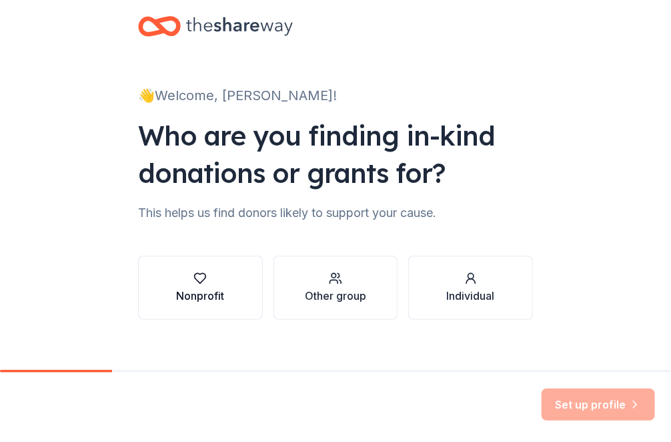
click at [203, 278] on div "button" at bounding box center [200, 278] width 48 height 13
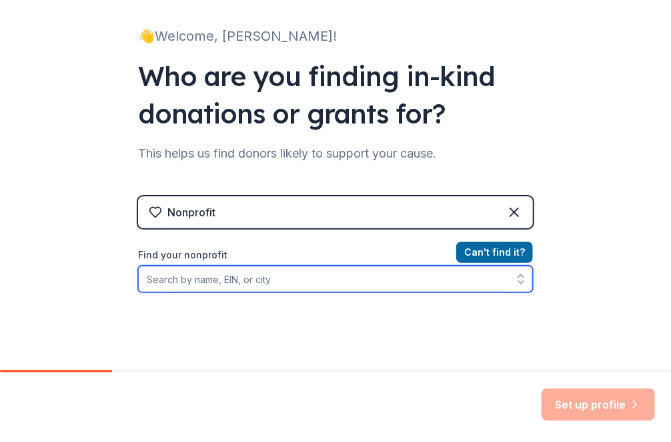
click at [181, 279] on input "Find your nonprofit" at bounding box center [335, 279] width 395 height 27
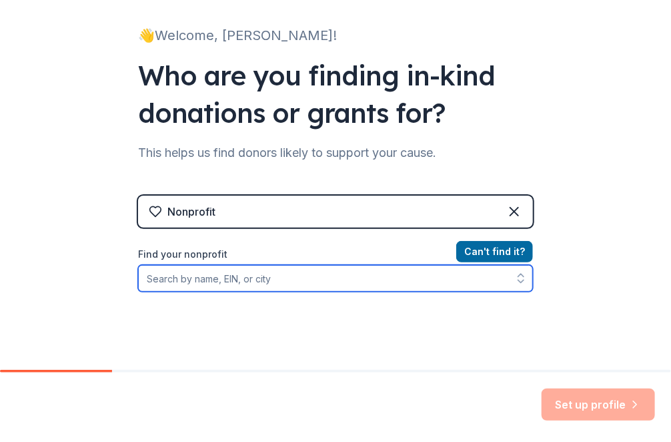
scroll to position [61, 0]
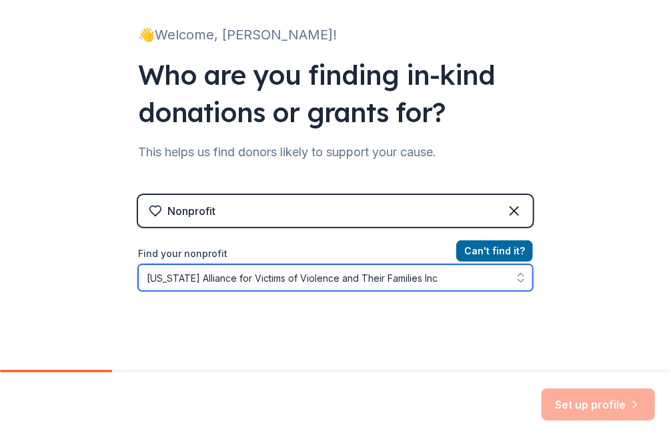
type input "Connecticut Alliance for Victims of Violence and Their Families Inc."
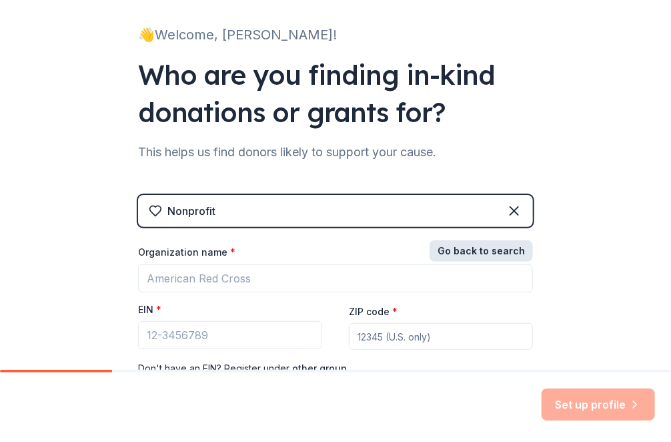
click at [476, 251] on button "Go back to search" at bounding box center [481, 250] width 103 height 21
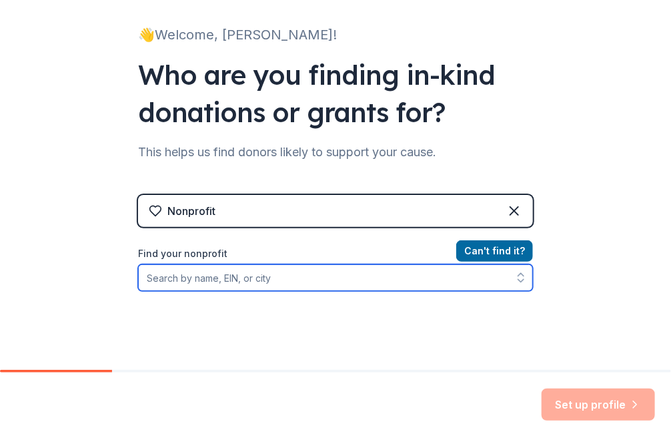
click at [252, 279] on input "Find your nonprofit" at bounding box center [335, 277] width 395 height 27
click at [204, 279] on input "03 0466336" at bounding box center [335, 277] width 395 height 27
click at [151, 276] on input "03 0466336" at bounding box center [335, 277] width 395 height 27
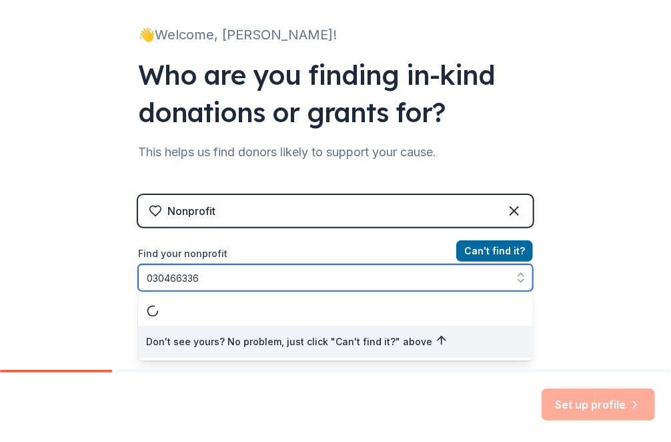
click at [227, 276] on input "030466336" at bounding box center [335, 277] width 395 height 27
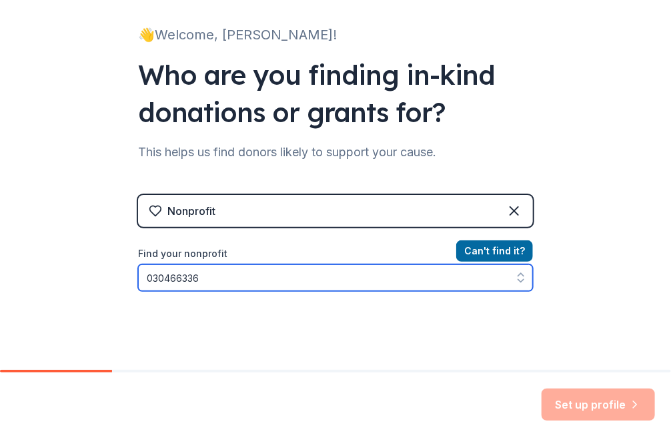
click at [155, 286] on input "030466336" at bounding box center [335, 277] width 395 height 27
click at [514, 276] on icon "button" at bounding box center [520, 277] width 13 height 13
type input "030466336"
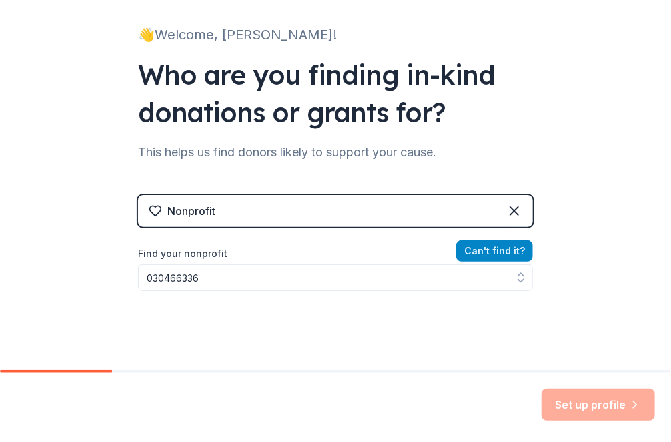
click at [505, 249] on button "Can ' t find it?" at bounding box center [494, 250] width 77 height 21
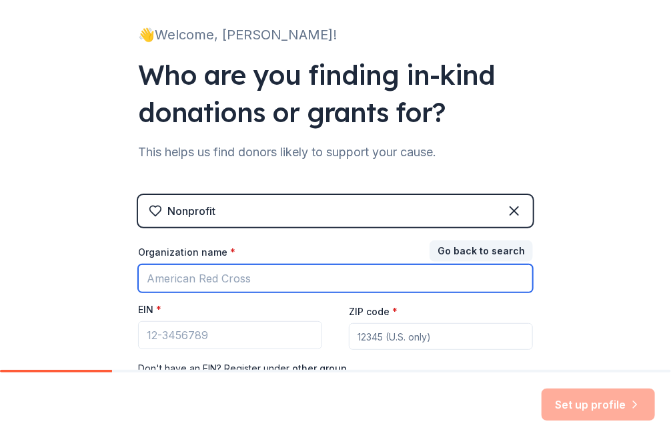
click at [220, 281] on input "Organization name *" at bounding box center [335, 278] width 395 height 28
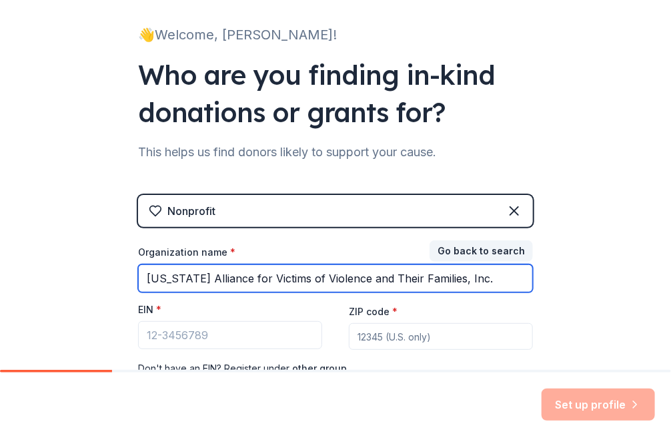
type input "Connecticut Alliance for Victims of Violence and Their Families, Inc."
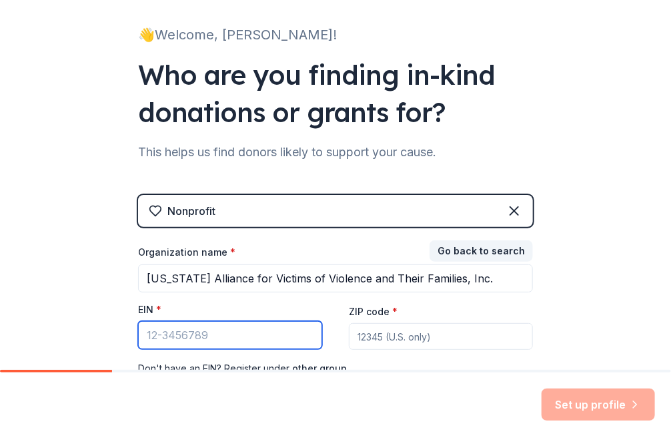
drag, startPoint x: 217, startPoint y: 334, endPoint x: 117, endPoint y: 334, distance: 100.1
click at [122, 334] on div "👋 Welcome, Susan! Who are you finding in-kind donations or grants for? This hel…" at bounding box center [335, 203] width 427 height 528
type input "0"
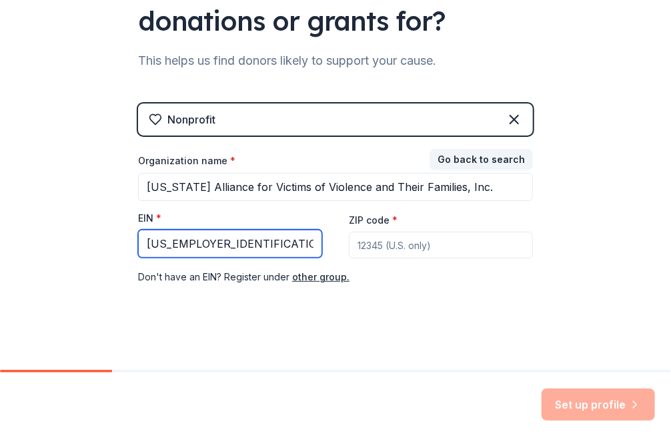
scroll to position [157, 0]
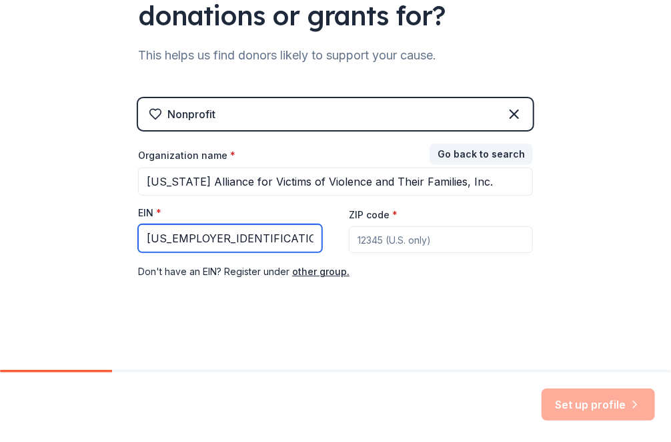
type input "03-0466336"
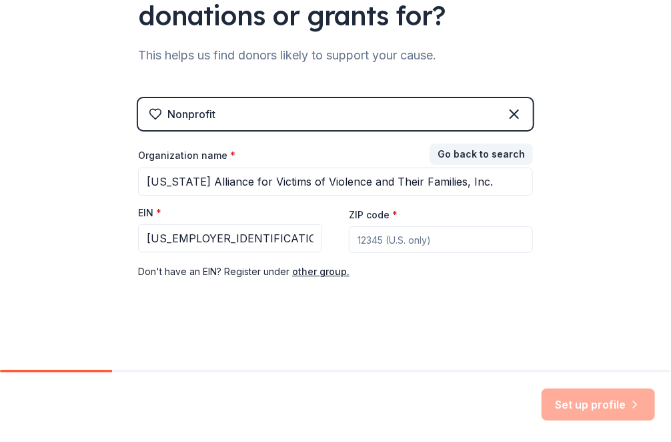
drag, startPoint x: 457, startPoint y: 238, endPoint x: 365, endPoint y: 240, distance: 92.1
click at [365, 240] on input "ZIP code *" at bounding box center [441, 239] width 184 height 27
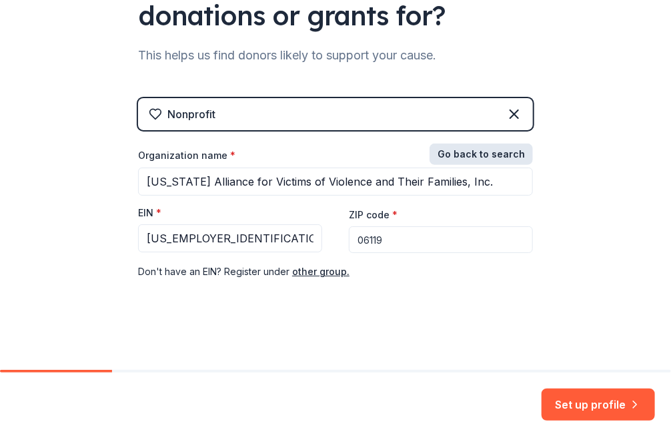
type input "06119"
click at [504, 155] on button "Go back to search" at bounding box center [481, 153] width 103 height 21
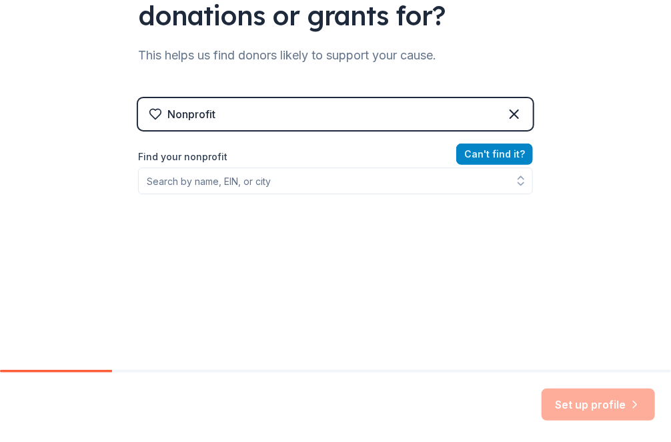
click at [504, 155] on button "Can ' t find it?" at bounding box center [494, 153] width 77 height 21
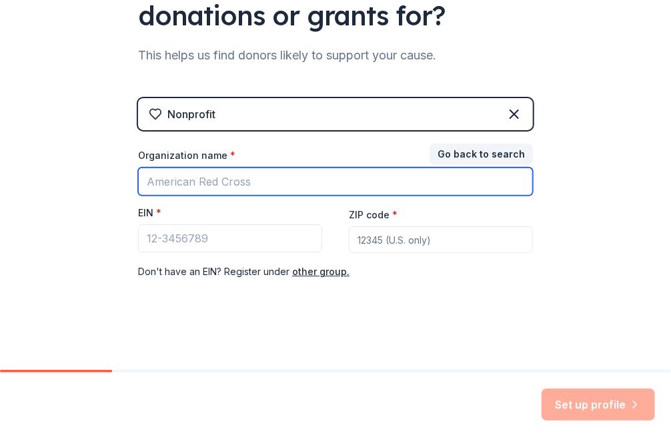
click at [194, 180] on input "Organization name *" at bounding box center [335, 181] width 395 height 28
type input "CT-ALIVE"
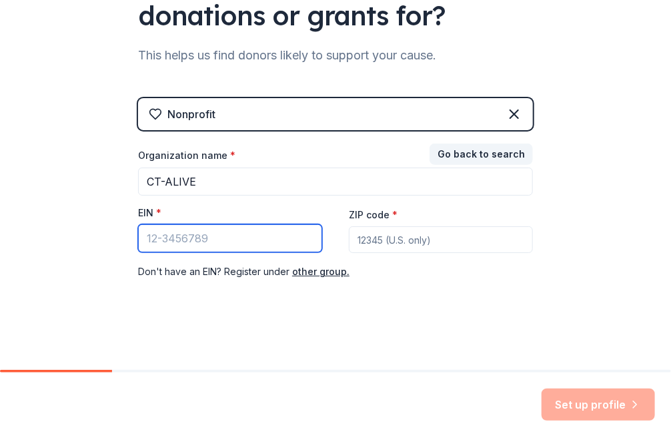
click at [257, 238] on input "EIN *" at bounding box center [230, 238] width 184 height 28
type input "03-0466336"
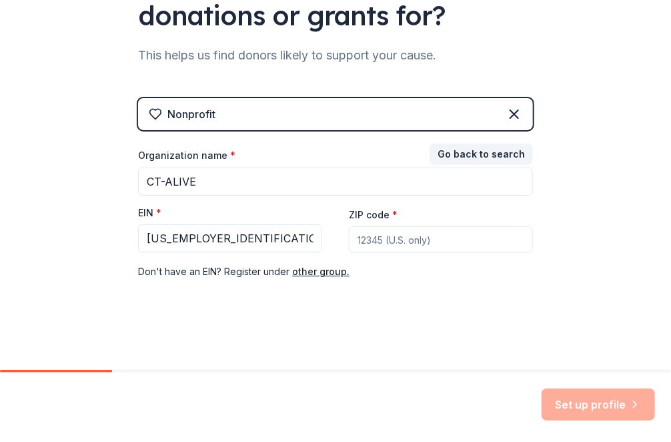
click at [391, 240] on input "ZIP code *" at bounding box center [441, 239] width 184 height 27
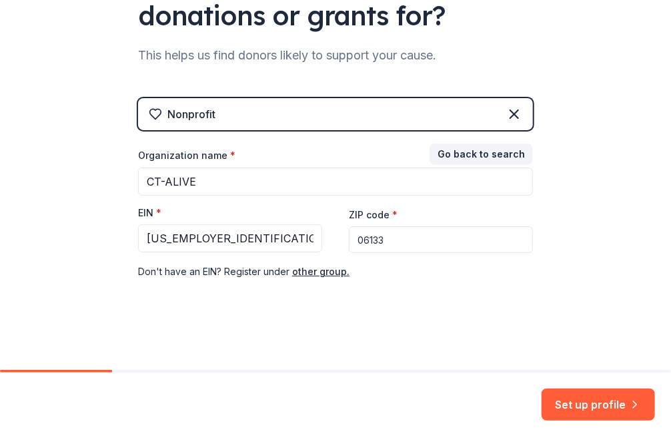
type input "06133"
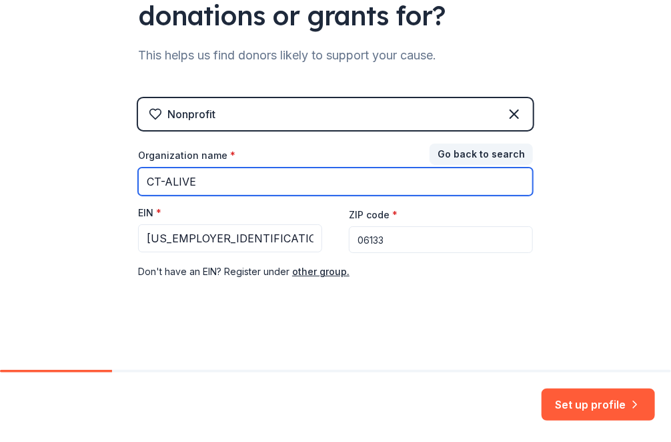
drag, startPoint x: 213, startPoint y: 176, endPoint x: 119, endPoint y: 176, distance: 93.4
click at [122, 176] on div "👋 Welcome, Susan! Who are you finding in-kind donations or grants for? This hel…" at bounding box center [335, 107] width 427 height 528
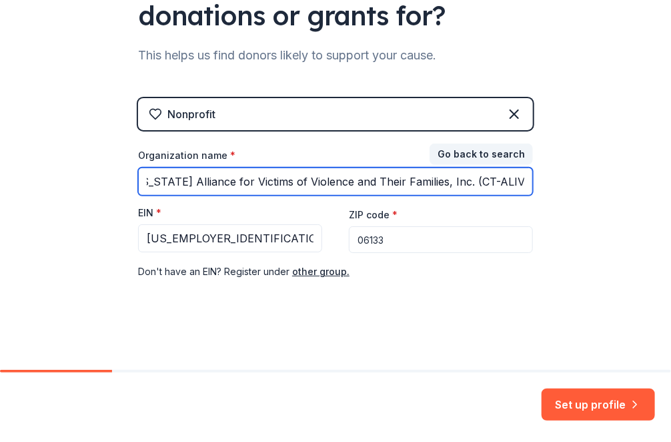
scroll to position [0, 21]
type input "Connecticut Alliance for Victims of Violence and Their Families, Inc. (CT-ALIVE("
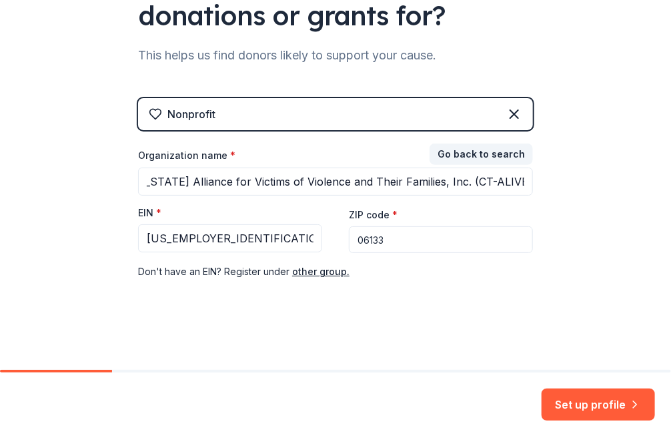
scroll to position [0, 0]
drag, startPoint x: 395, startPoint y: 242, endPoint x: 347, endPoint y: 242, distance: 48.0
click at [349, 242] on input "06133" at bounding box center [441, 239] width 184 height 27
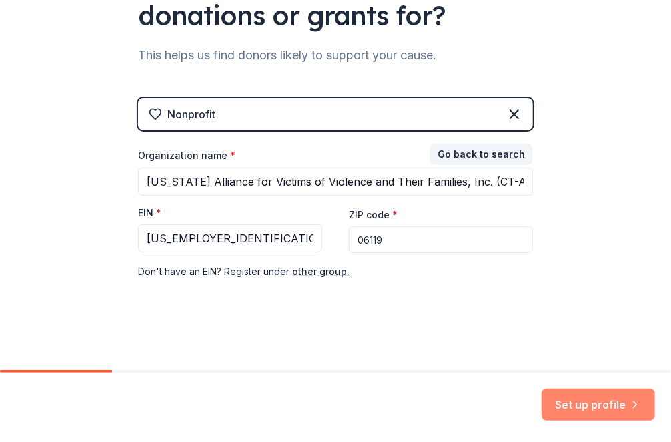
type input "06119"
click at [585, 403] on button "Set up profile" at bounding box center [598, 404] width 113 height 32
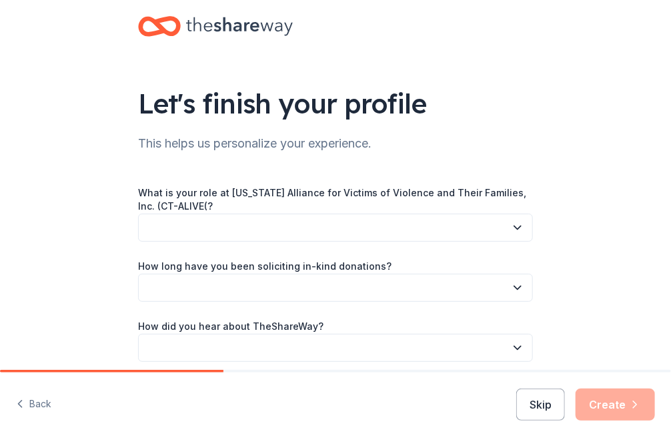
click at [518, 229] on icon "button" at bounding box center [517, 227] width 13 height 13
click at [519, 230] on icon "button" at bounding box center [517, 227] width 13 height 13
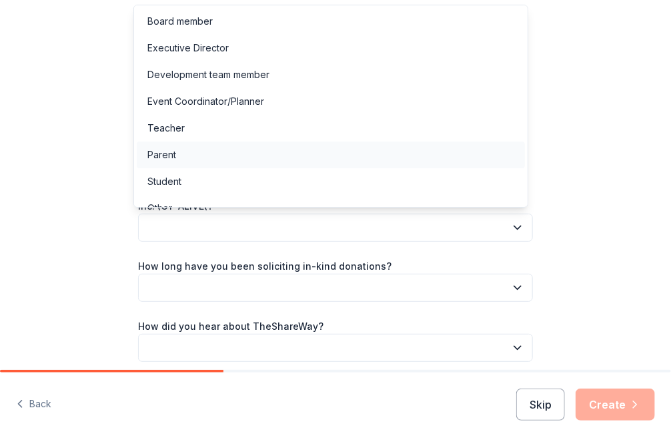
scroll to position [17, 0]
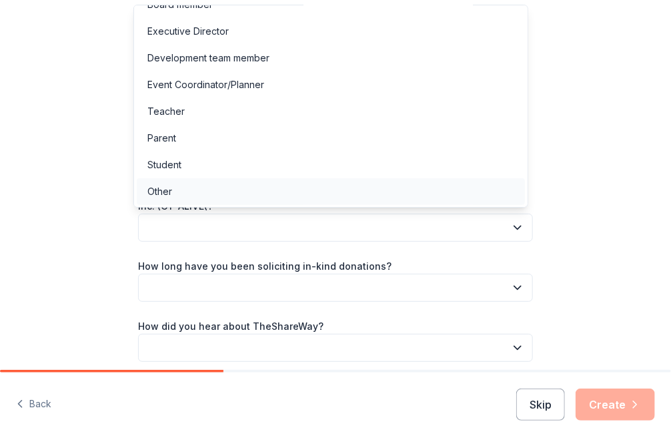
click at [189, 188] on div "Other" at bounding box center [331, 191] width 388 height 27
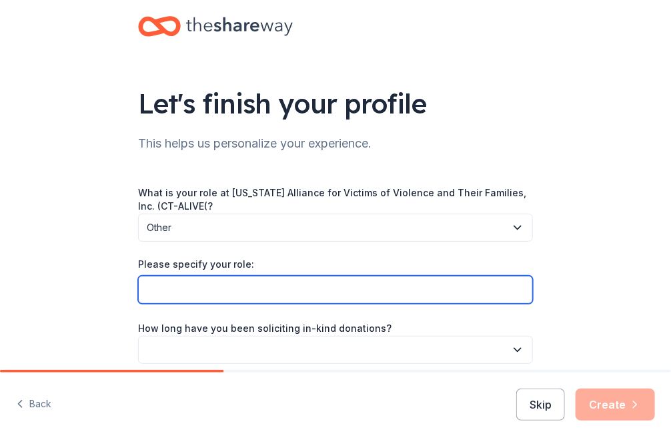
click at [281, 292] on input "Please specify your role:" at bounding box center [335, 290] width 395 height 28
type input "Project Director, Never Going Back to Abuse Project"
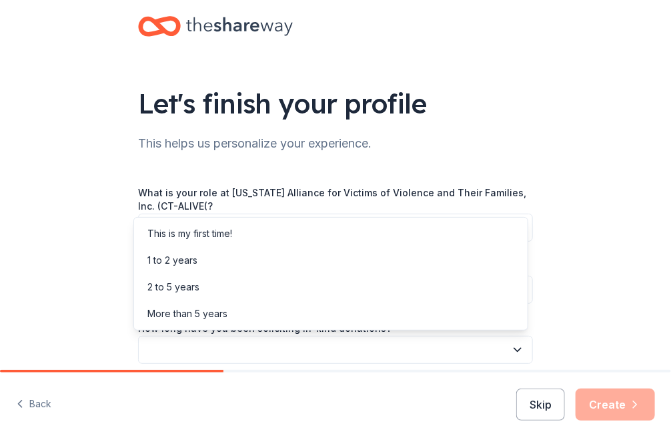
click at [195, 347] on button "button" at bounding box center [335, 350] width 395 height 28
click at [210, 316] on div "More than 5 years" at bounding box center [187, 314] width 80 height 16
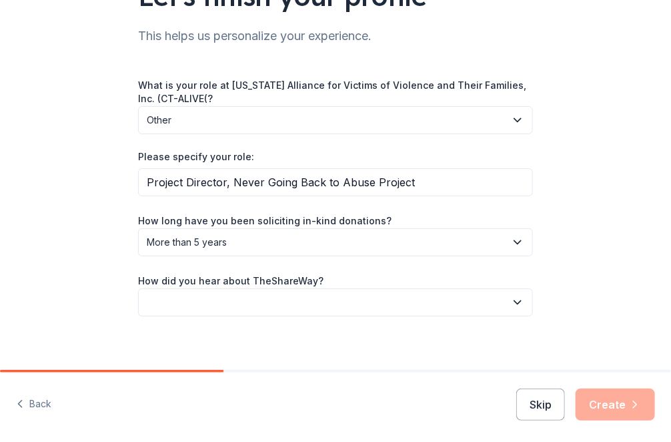
scroll to position [117, 0]
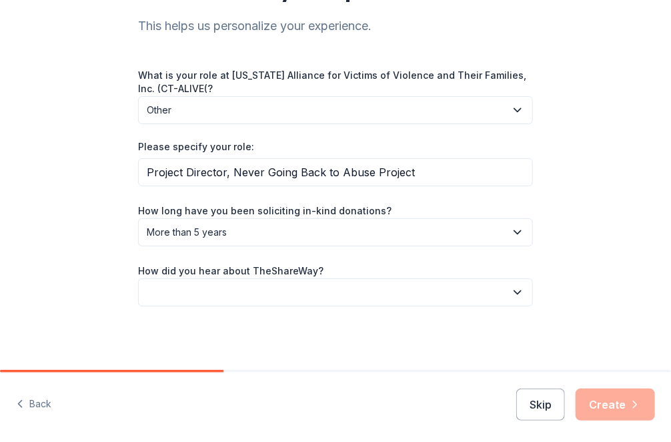
click at [200, 294] on button "button" at bounding box center [335, 292] width 395 height 28
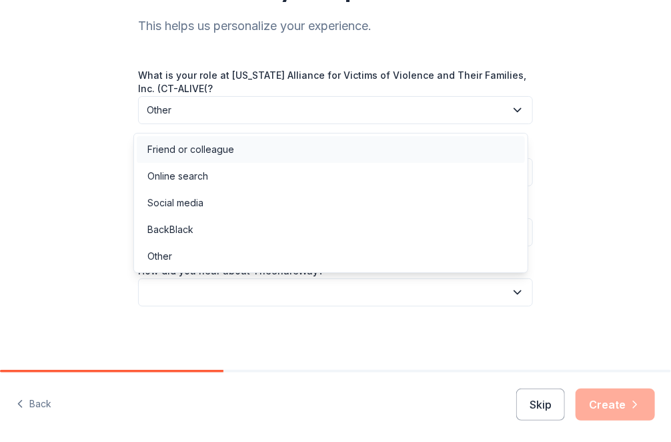
click at [228, 152] on div "Friend or colleague" at bounding box center [190, 149] width 87 height 16
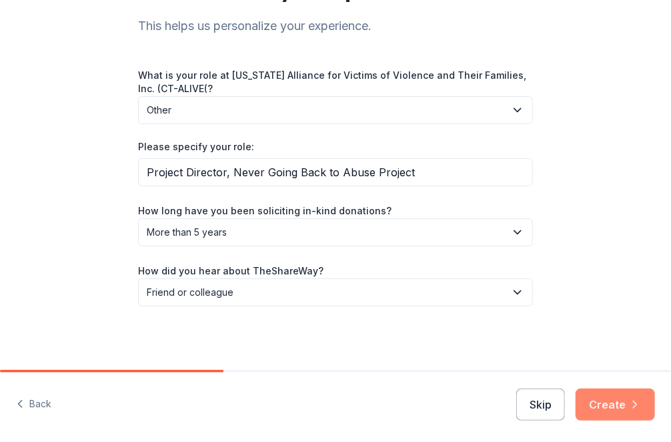
click at [609, 406] on button "Create" at bounding box center [615, 404] width 79 height 32
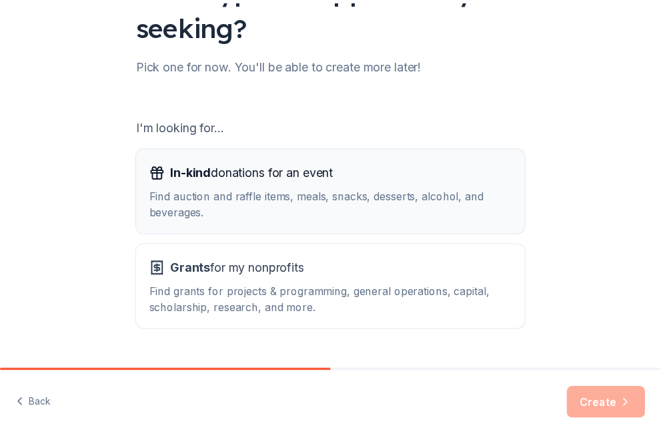
scroll to position [147, 0]
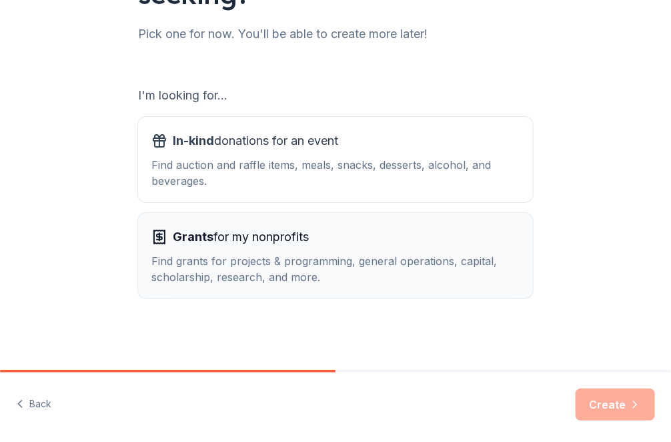
click at [238, 257] on div "Find grants for projects & programming, general operations, capital, scholarshi…" at bounding box center [335, 269] width 368 height 32
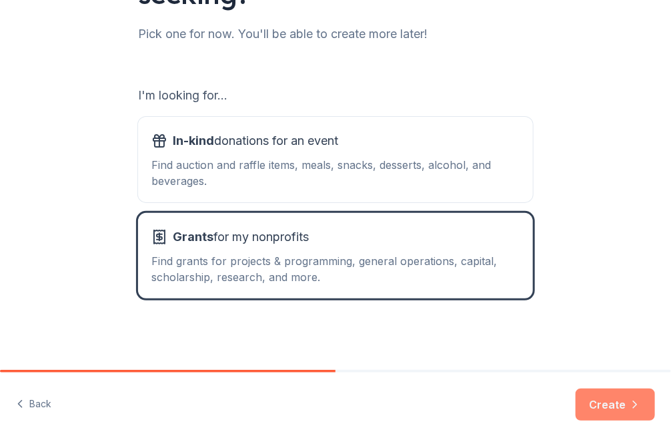
click at [609, 406] on button "Create" at bounding box center [615, 404] width 79 height 32
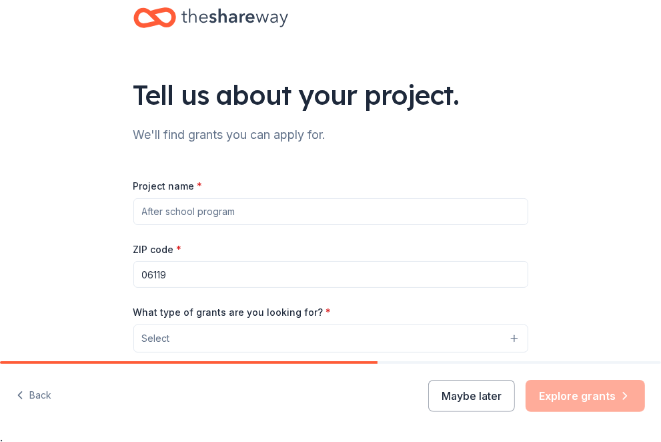
scroll to position [16, 0]
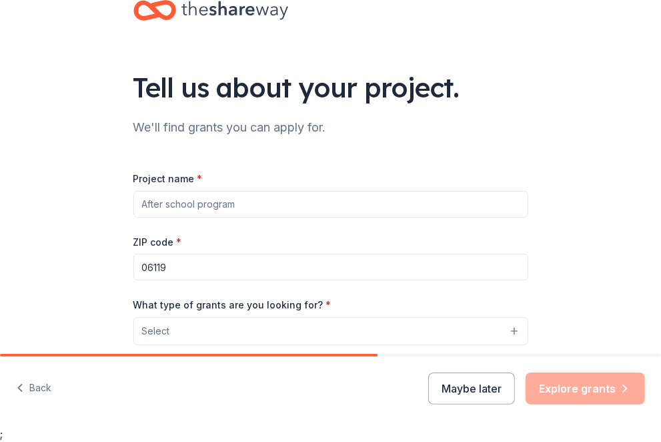
click at [183, 210] on input "Project name *" at bounding box center [330, 204] width 395 height 27
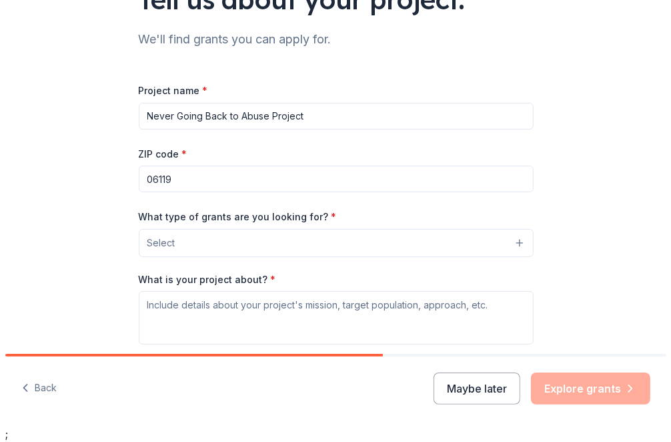
scroll to position [89, 0]
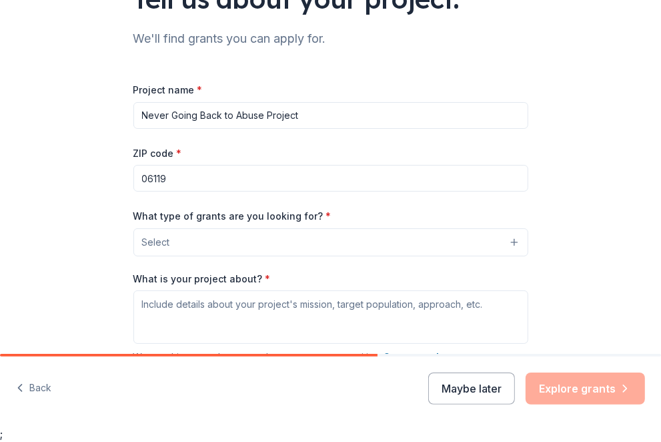
type input "Never Going Back to Abuse Project"
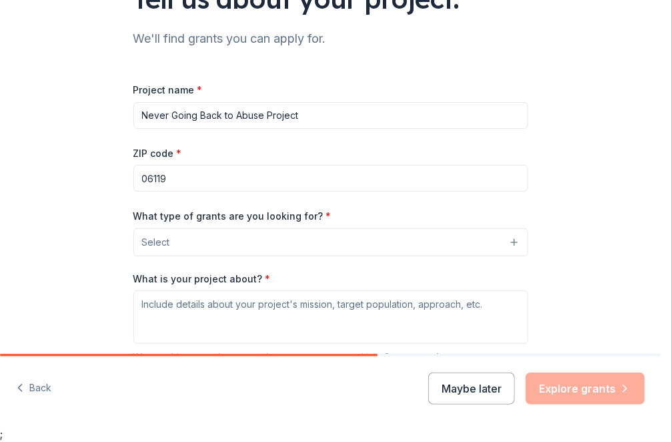
click at [182, 247] on button "Select" at bounding box center [330, 242] width 395 height 28
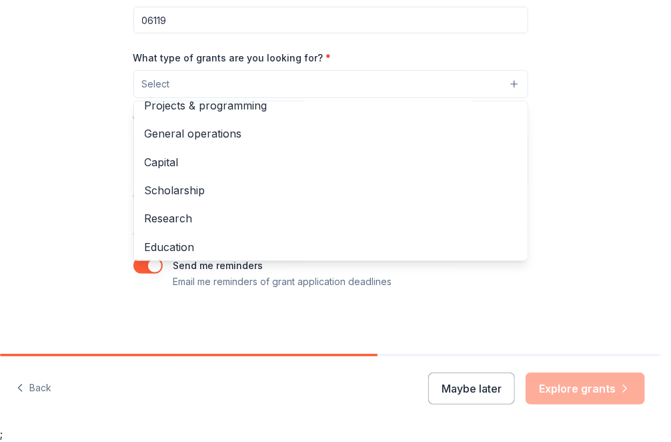
scroll to position [0, 0]
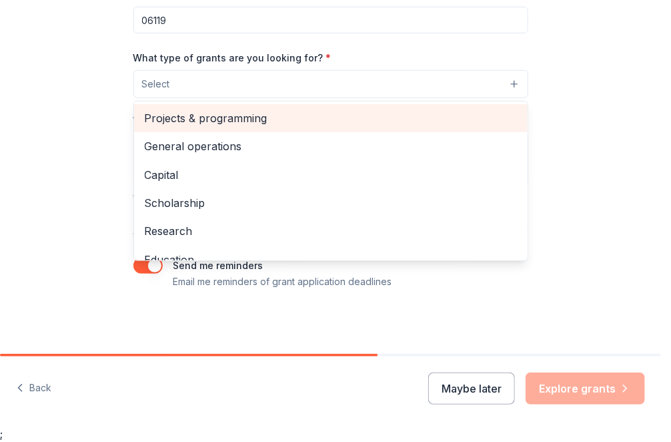
click at [236, 118] on span "Projects & programming" at bounding box center [331, 117] width 372 height 17
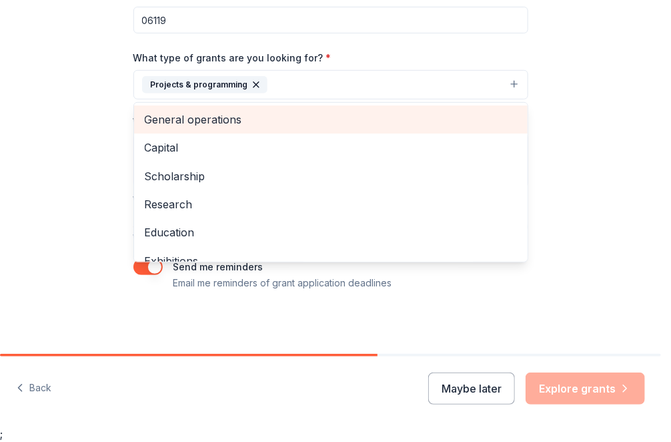
click at [230, 117] on span "General operations" at bounding box center [331, 119] width 372 height 17
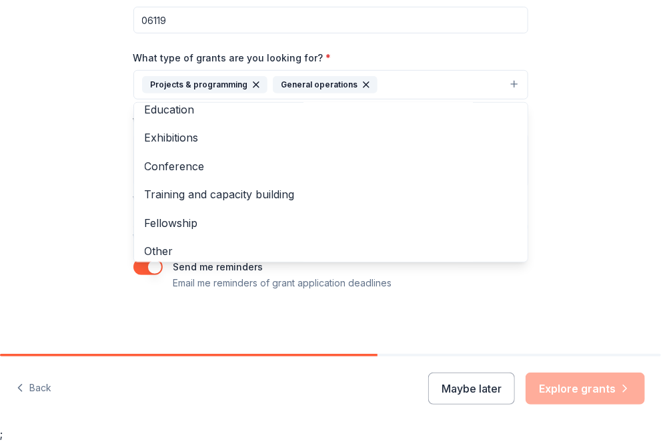
scroll to position [101, 0]
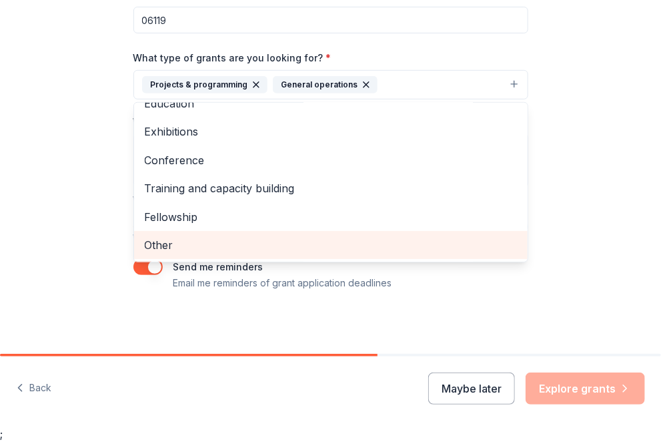
click at [180, 238] on span "Other" at bounding box center [331, 244] width 372 height 17
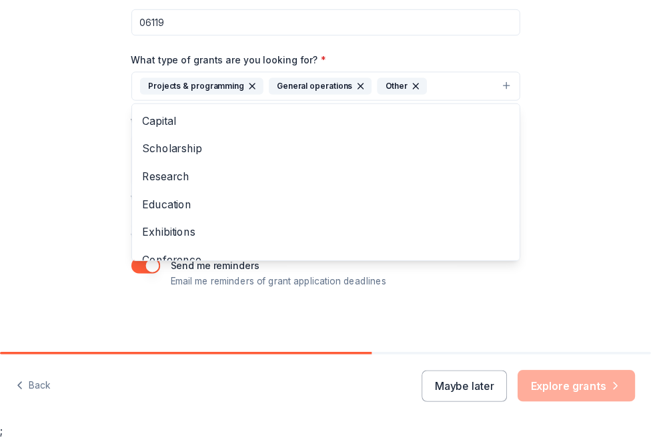
scroll to position [247, 0]
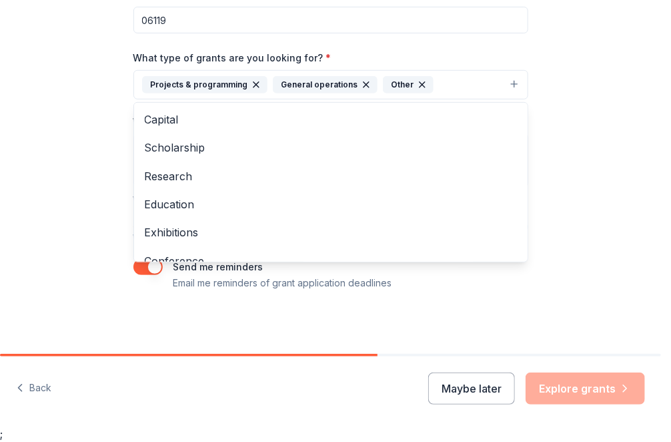
click at [603, 236] on div "Tell us about your project. We'll find grants you can apply for. Project name *…" at bounding box center [330, 46] width 661 height 618
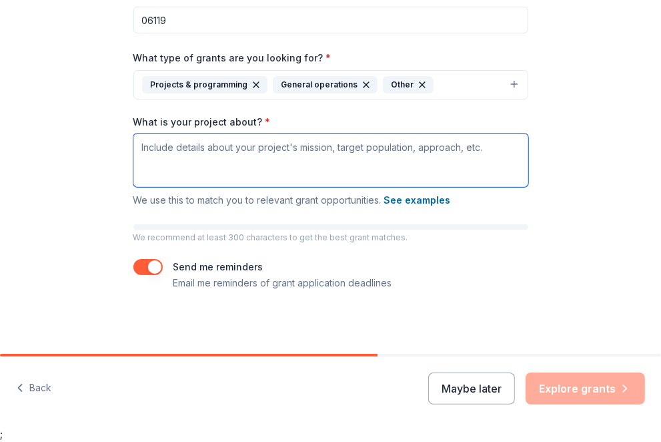
click at [145, 153] on textarea "What is your project about? *" at bounding box center [330, 159] width 395 height 53
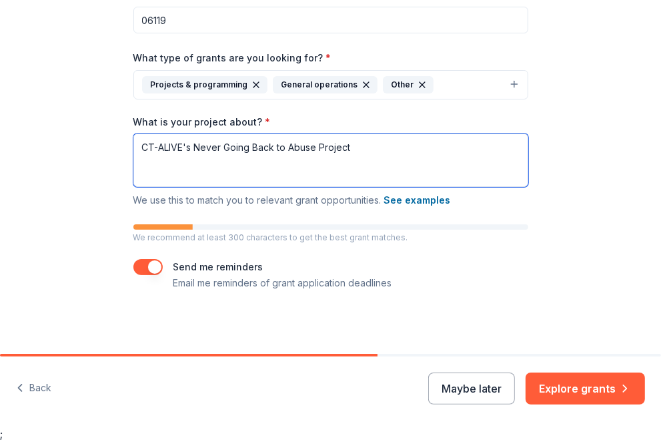
paste textarea "CT-ALIVE’s Never Going Back to Abuse Project helps provide the critical “next s…"
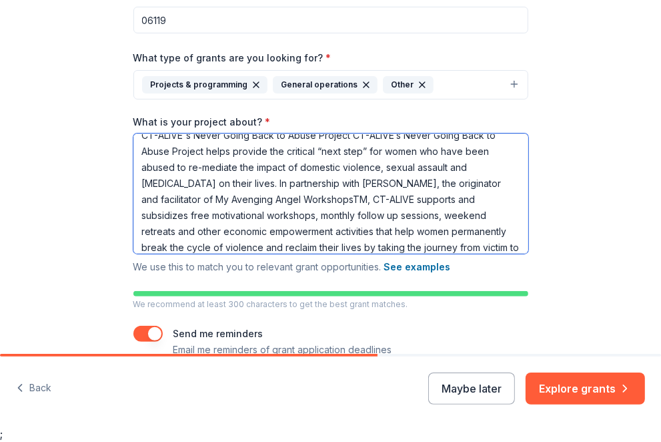
scroll to position [0, 0]
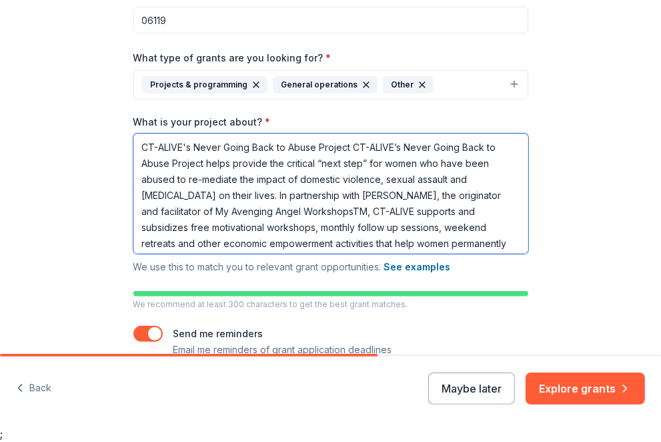
drag, startPoint x: 352, startPoint y: 149, endPoint x: 227, endPoint y: 161, distance: 126.1
click at [227, 161] on textarea "CT-ALIVE's Never Going Back to Abuse Project CT-ALIVE’s Never Going Back to Abu…" at bounding box center [330, 193] width 395 height 120
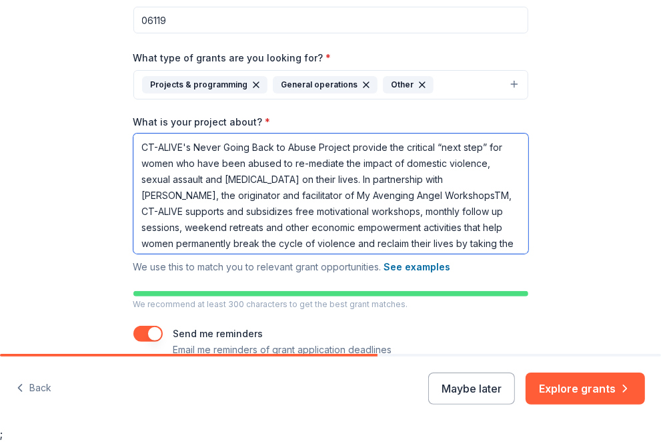
drag, startPoint x: 341, startPoint y: 177, endPoint x: 410, endPoint y: 194, distance: 70.7
click at [410, 194] on textarea "CT-ALIVE's Never Going Back to Abuse Project provide the critical “next step” f…" at bounding box center [330, 193] width 395 height 120
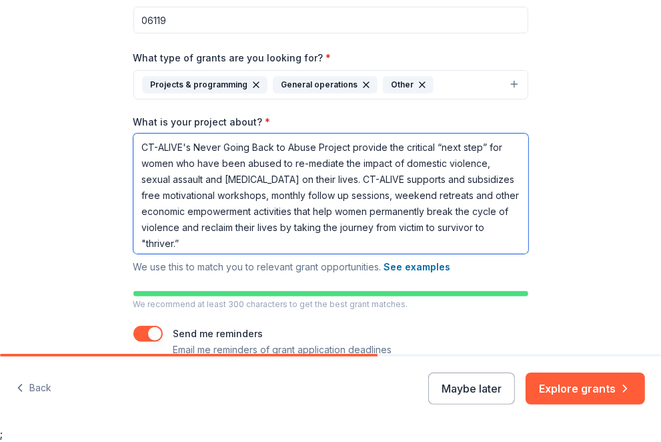
click at [347, 196] on textarea "CT-ALIVE's Never Going Back to Abuse Project provide the critical “next step” f…" at bounding box center [330, 193] width 395 height 120
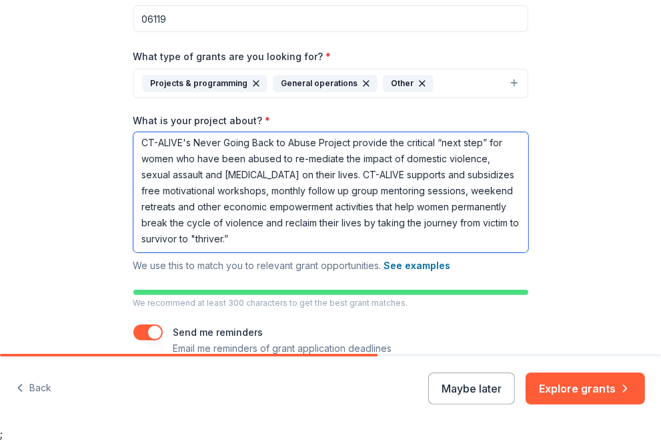
scroll to position [249, 0]
click at [342, 235] on textarea "CT-ALIVE's Never Going Back to Abuse Project provide the critical “next step” f…" at bounding box center [330, 191] width 395 height 120
click at [336, 240] on textarea "CT-ALIVE's Never Going Back to Abuse Project provide the critical “next step” f…" at bounding box center [330, 191] width 395 height 120
paste textarea "builds on the life-saving work of the domestic violence shelters and sexual ass…"
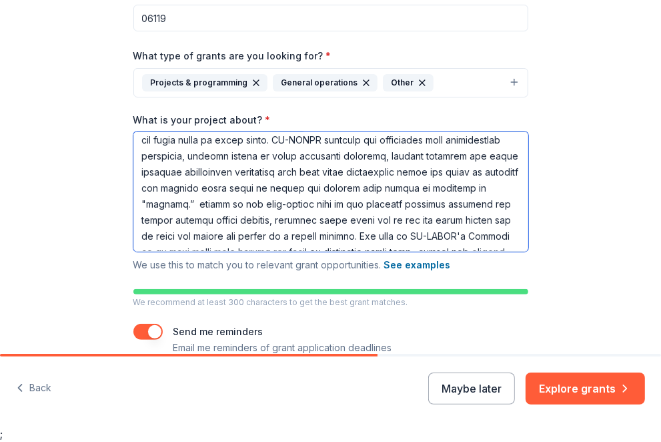
scroll to position [0, 0]
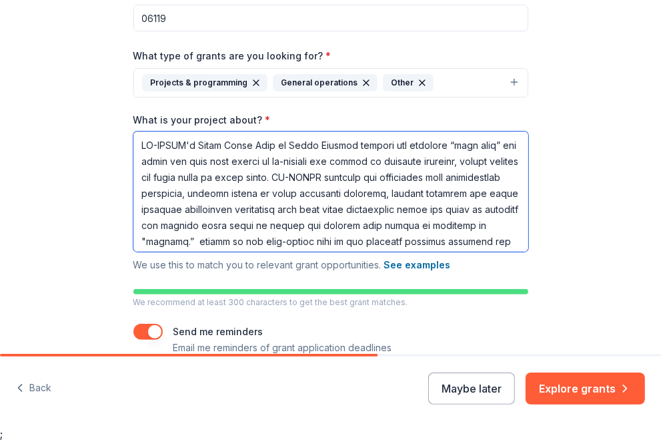
click at [288, 159] on textarea "What is your project about? *" at bounding box center [330, 191] width 395 height 120
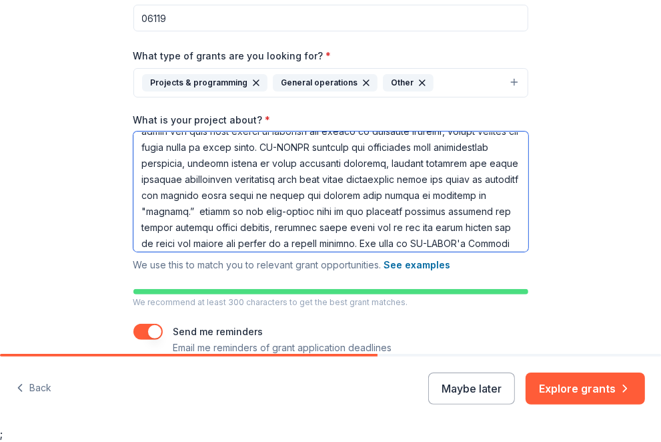
scroll to position [31, 0]
click at [329, 208] on textarea "What is your project about? *" at bounding box center [330, 191] width 395 height 120
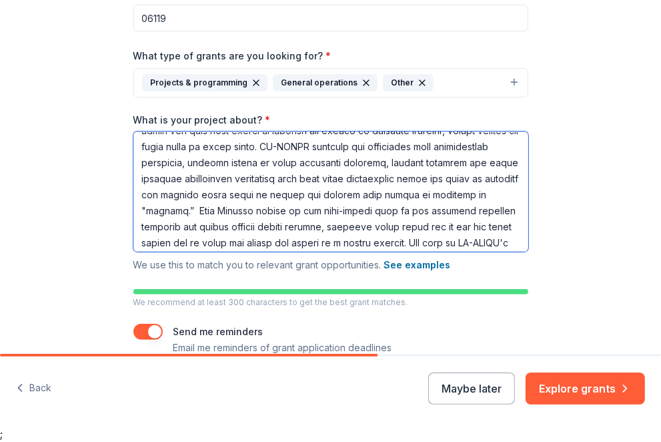
click at [412, 212] on textarea "What is your project about? *" at bounding box center [330, 191] width 395 height 120
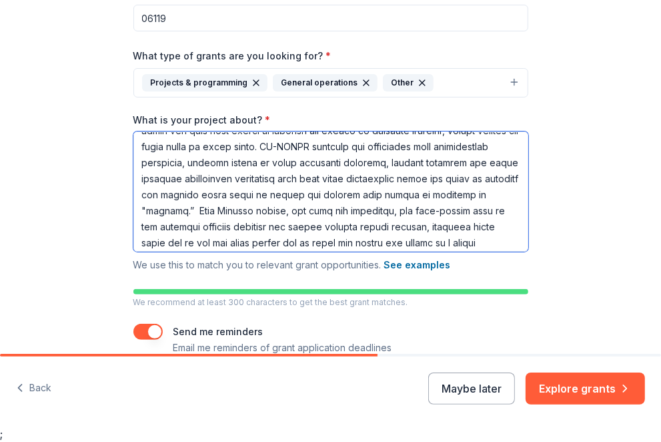
click at [408, 211] on textarea "What is your project about? *" at bounding box center [330, 191] width 395 height 120
drag, startPoint x: 409, startPoint y: 209, endPoint x: 416, endPoint y: 209, distance: 7.3
click at [409, 209] on textarea "What is your project about? *" at bounding box center [330, 191] width 395 height 120
click at [416, 209] on textarea "What is your project about? *" at bounding box center [330, 191] width 395 height 120
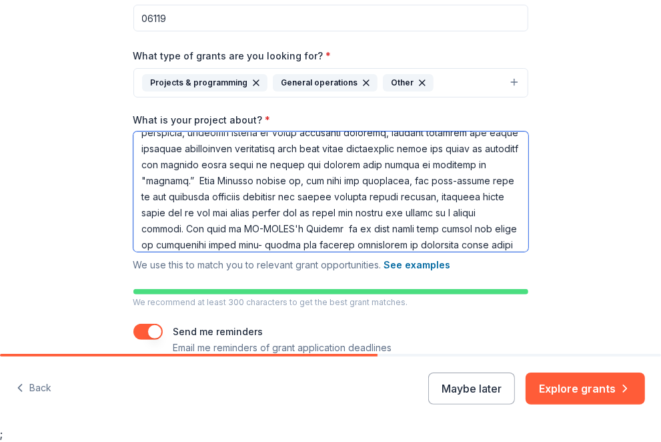
scroll to position [61, 0]
click at [196, 212] on textarea "What is your project about? *" at bounding box center [330, 191] width 395 height 120
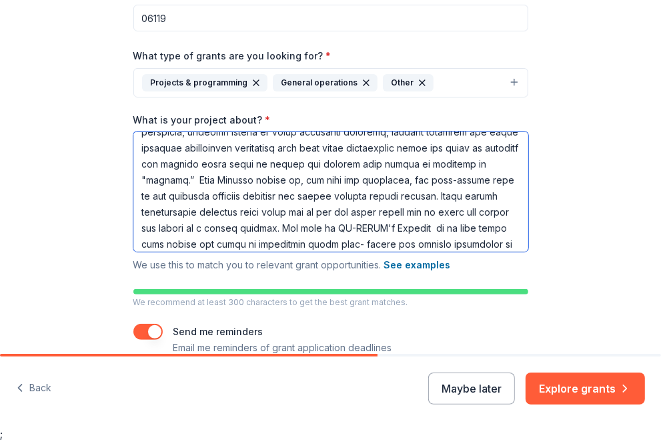
click at [355, 212] on textarea "What is your project about? *" at bounding box center [330, 191] width 395 height 120
click at [210, 212] on textarea "What is your project about? *" at bounding box center [330, 191] width 395 height 120
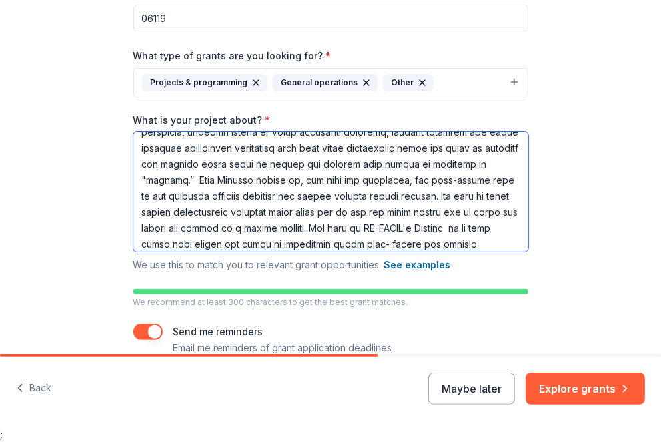
click at [408, 213] on textarea "What is your project about? *" at bounding box center [330, 191] width 395 height 120
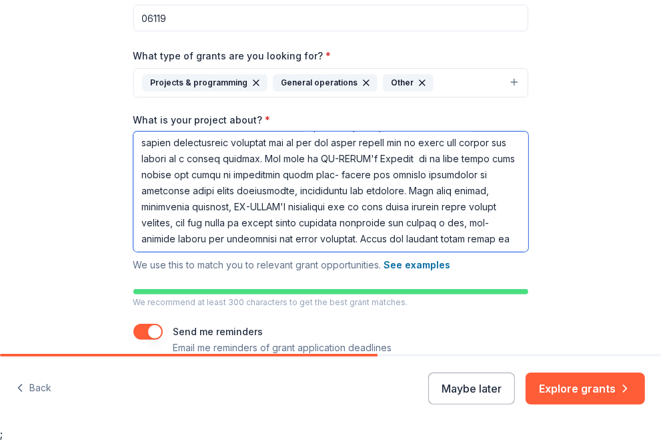
scroll to position [131, 0]
click at [428, 157] on textarea "What is your project about? *" at bounding box center [330, 191] width 395 height 120
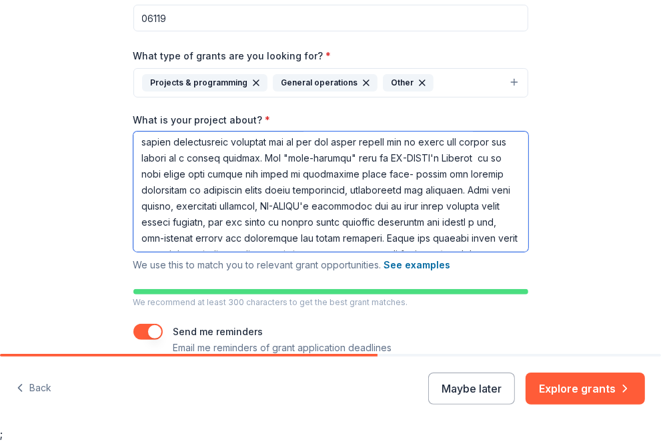
click at [257, 174] on textarea "What is your project about? *" at bounding box center [330, 191] width 395 height 120
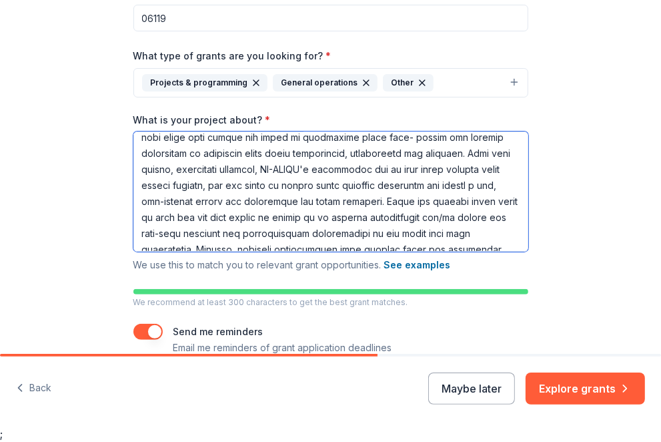
scroll to position [169, 0]
click at [413, 167] on textarea "What is your project about? *" at bounding box center [330, 191] width 395 height 120
drag, startPoint x: 414, startPoint y: 167, endPoint x: 451, endPoint y: 166, distance: 37.4
click at [451, 166] on textarea "What is your project about? *" at bounding box center [330, 191] width 395 height 120
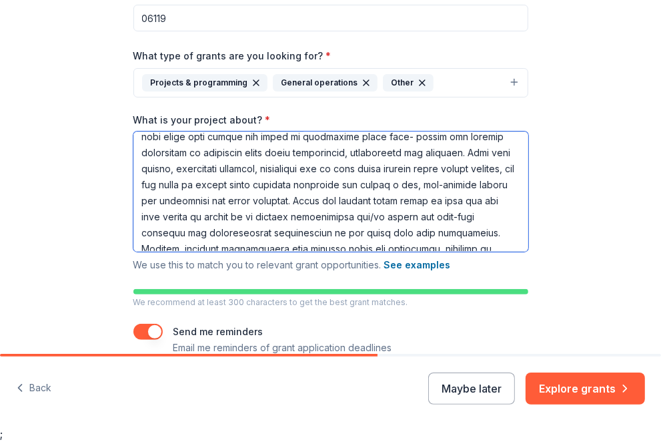
click at [460, 166] on textarea "What is your project about? *" at bounding box center [330, 191] width 395 height 120
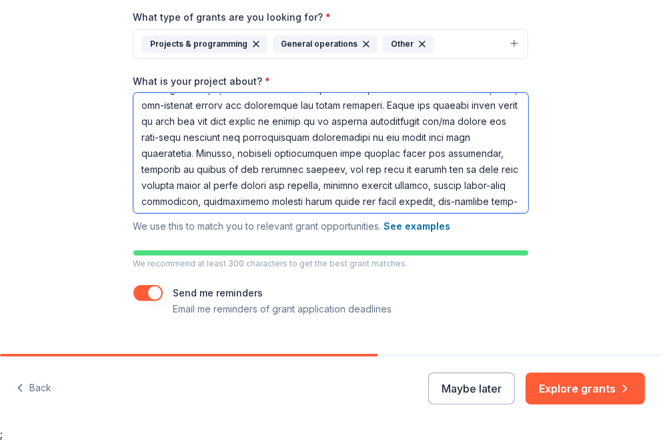
scroll to position [260, 0]
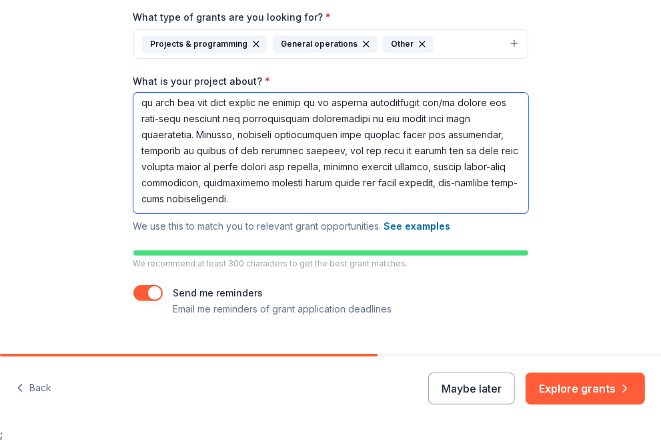
drag, startPoint x: 138, startPoint y: 107, endPoint x: 331, endPoint y: 212, distance: 219.2
click at [331, 212] on textarea "What is your project about? *" at bounding box center [330, 153] width 395 height 120
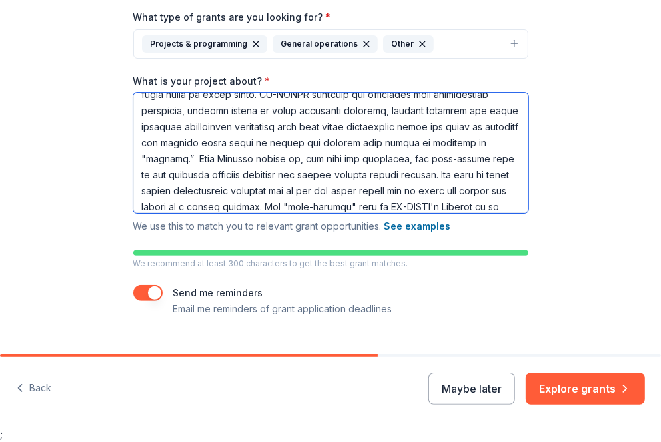
scroll to position [43, 0]
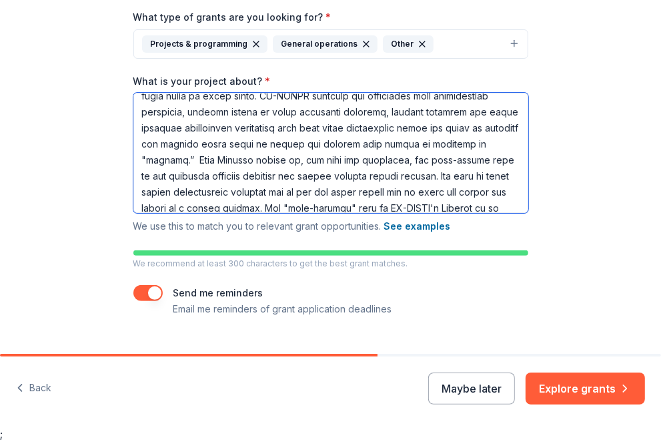
click at [429, 177] on textarea "What is your project about? *" at bounding box center [330, 153] width 395 height 120
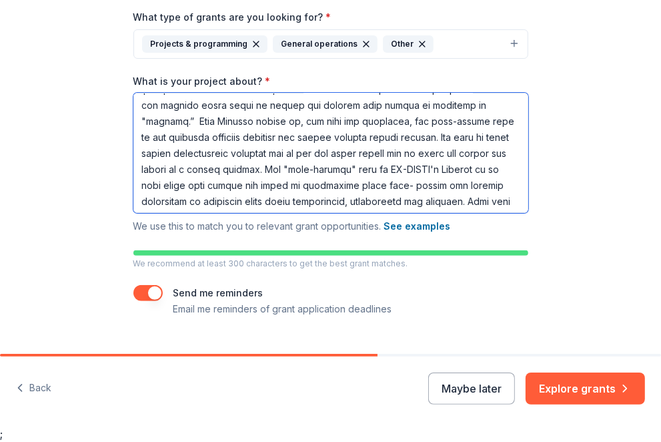
scroll to position [83, 0]
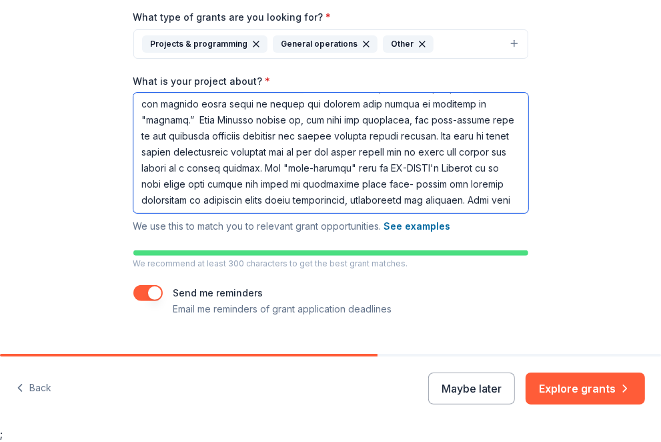
click at [483, 167] on textarea "What is your project about? *" at bounding box center [330, 153] width 395 height 120
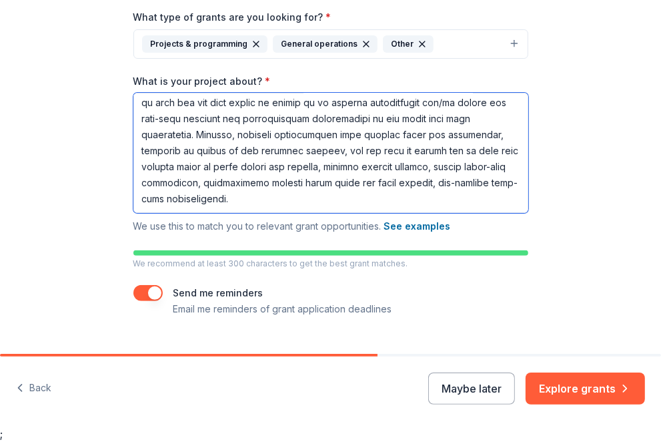
scroll to position [288, 0]
type textarea "CT-ALIVE's Never Going Back to Abuse Project provide the critical “next step” f…"
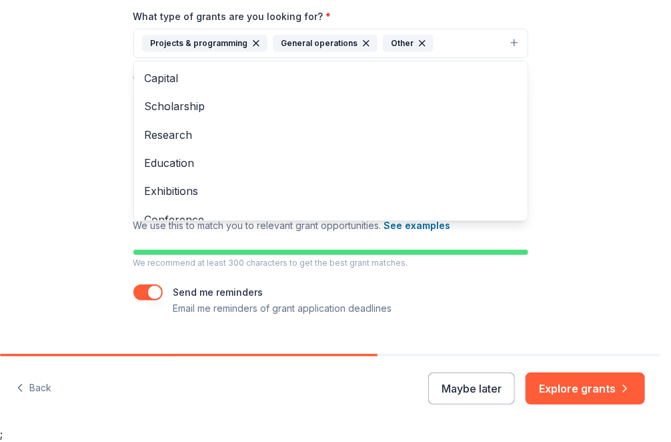
drag, startPoint x: 454, startPoint y: 41, endPoint x: 238, endPoint y: 52, distance: 215.8
click at [238, 52] on button "Projects & programming General operations Other" at bounding box center [330, 43] width 395 height 29
click at [622, 97] on div "Tell us about your project. We'll find grants you can apply for. Project name *…" at bounding box center [330, 38] width 661 height 685
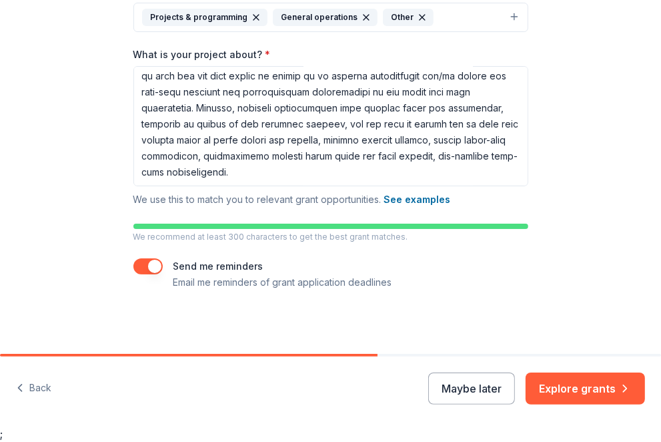
scroll to position [315, 0]
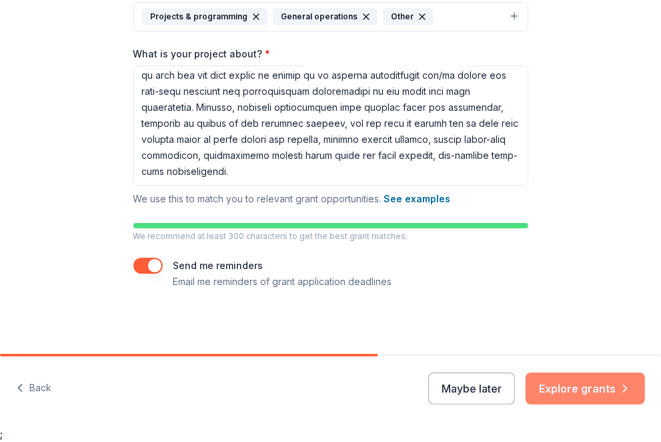
click at [569, 388] on button "Explore grants" at bounding box center [585, 388] width 119 height 32
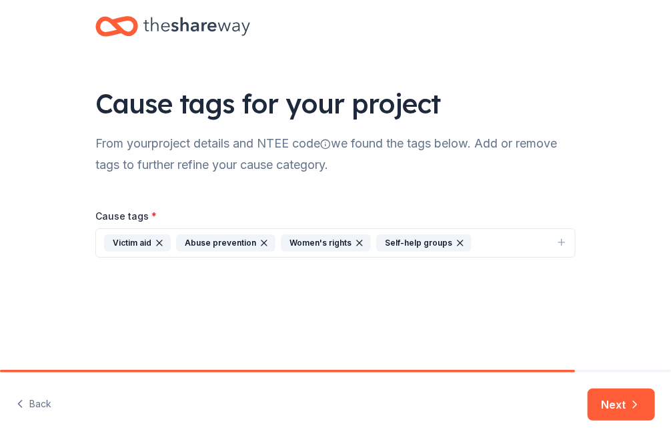
click at [262, 244] on icon "button" at bounding box center [264, 242] width 5 height 5
click at [352, 240] on icon "button" at bounding box center [355, 243] width 11 height 11
click at [565, 244] on icon "button" at bounding box center [562, 242] width 11 height 11
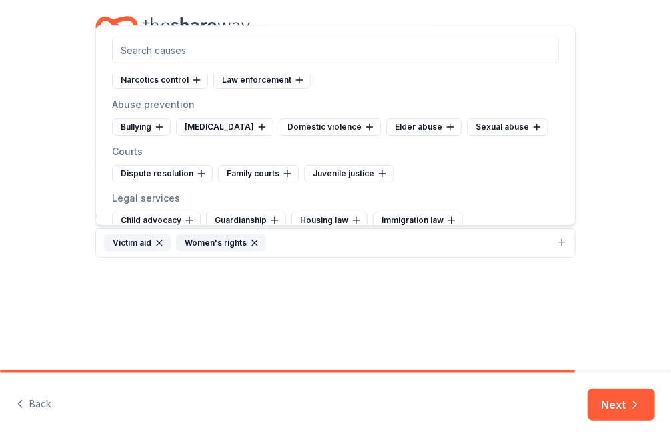
scroll to position [3240, 0]
click at [318, 135] on div "Domestic violence" at bounding box center [330, 125] width 102 height 17
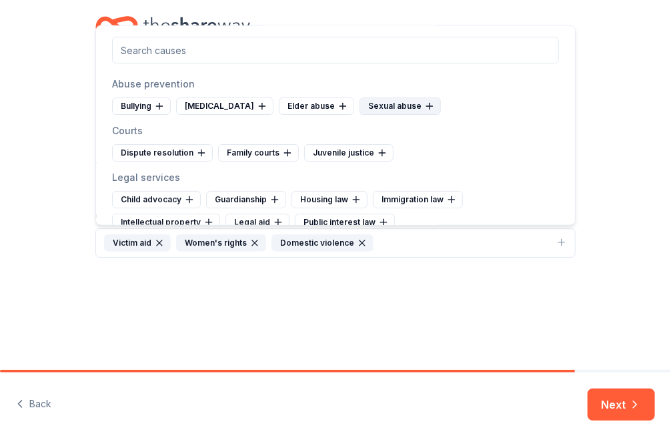
scroll to position [3259, 0]
click at [373, 115] on div "Sexual abuse" at bounding box center [400, 106] width 81 height 17
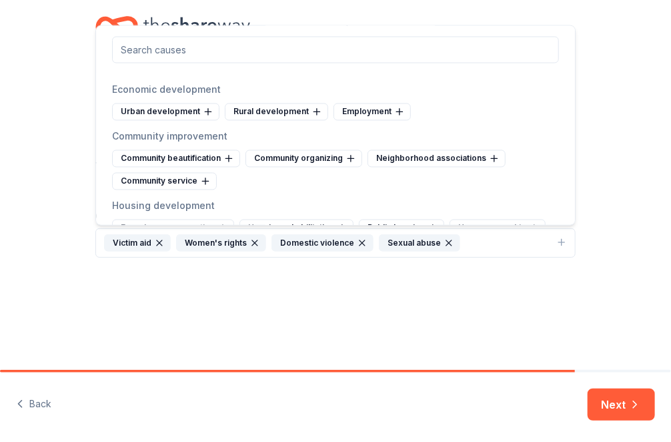
scroll to position [4185, 0]
click at [374, 120] on div "Employment" at bounding box center [372, 111] width 77 height 17
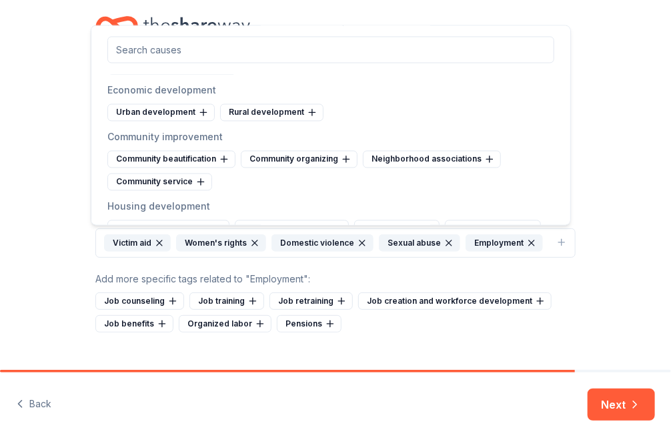
scroll to position [4183, 0]
click at [527, 242] on icon "button" at bounding box center [532, 243] width 11 height 11
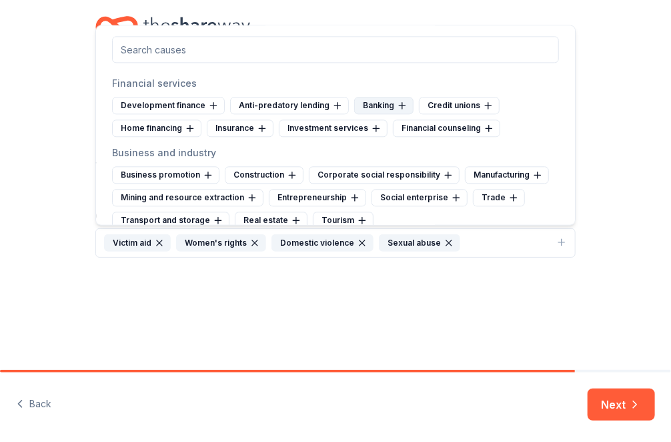
scroll to position [4375, 0]
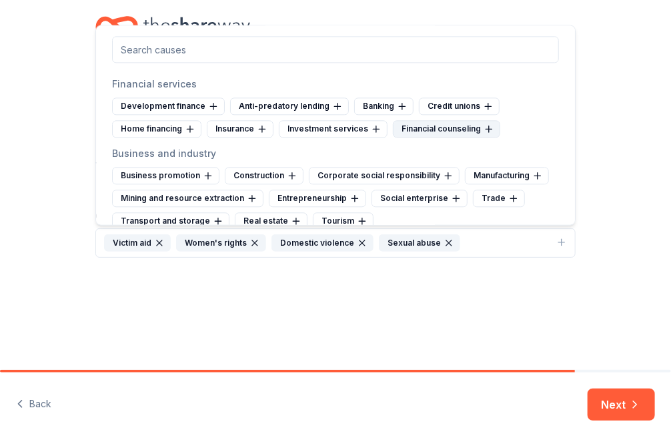
click at [430, 138] on div "Financial counseling" at bounding box center [446, 129] width 107 height 17
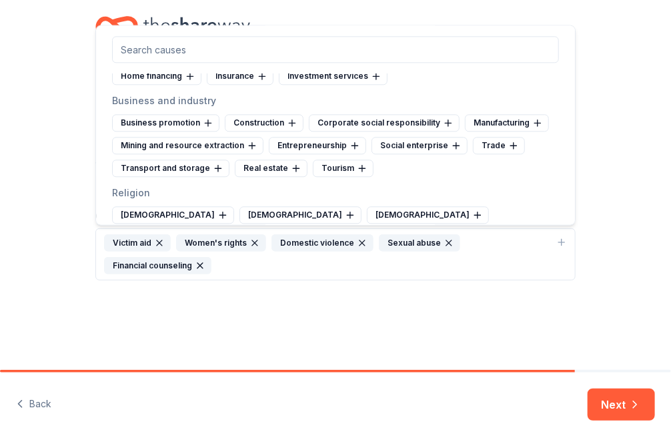
scroll to position [4427, 0]
click at [326, 155] on div "Entrepreneurship" at bounding box center [317, 146] width 97 height 17
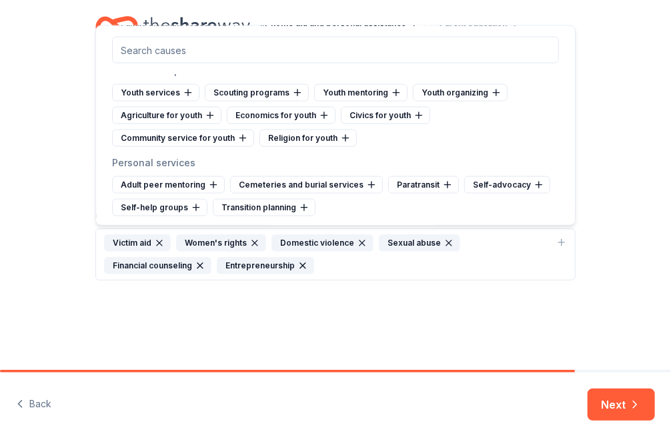
scroll to position [5591, 0]
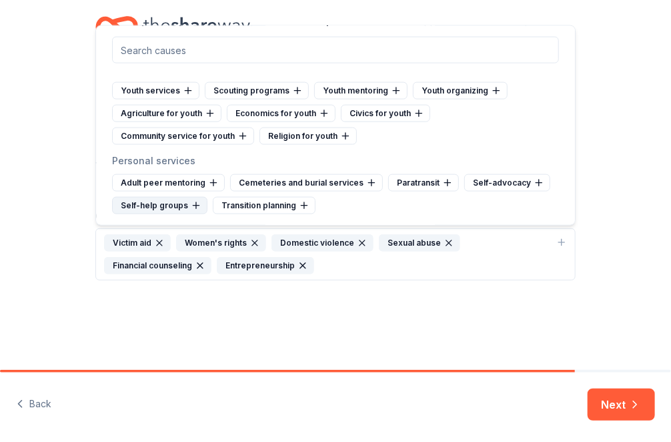
click at [510, 174] on div "Self-advocacy" at bounding box center [507, 182] width 86 height 17
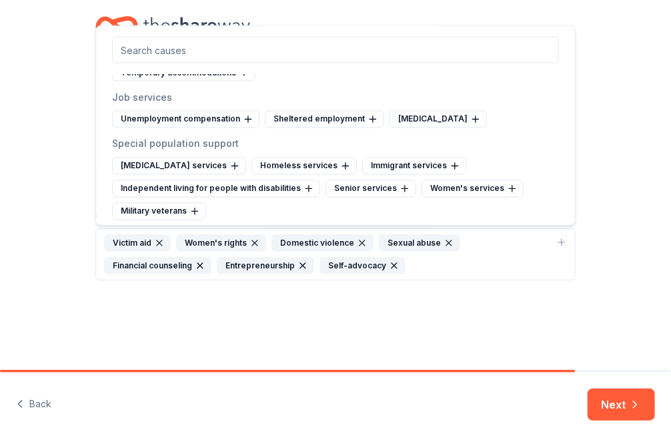
scroll to position [5795, 0]
click at [462, 180] on div "Women's services" at bounding box center [473, 188] width 102 height 17
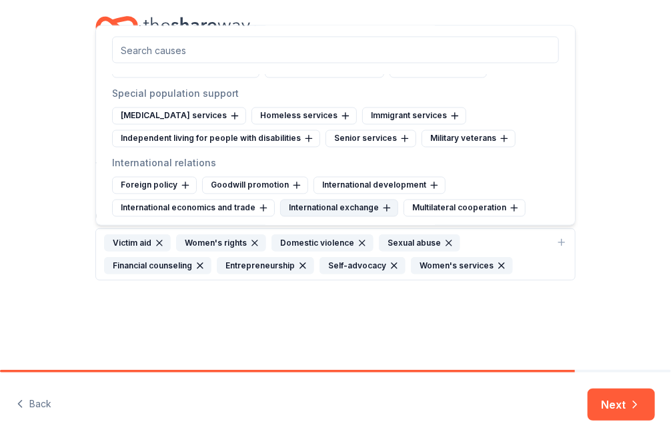
scroll to position [5848, 0]
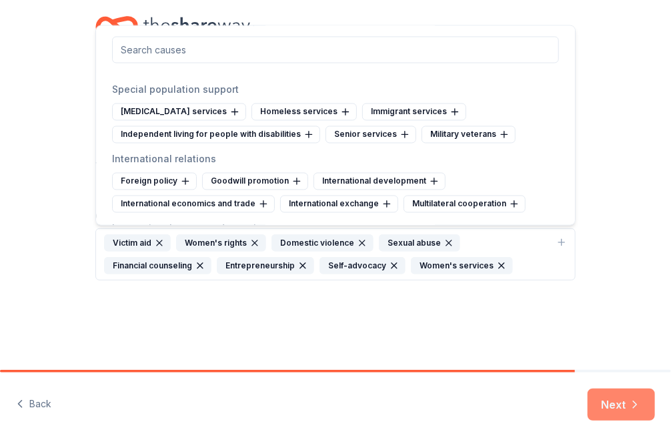
click at [627, 404] on button "Next" at bounding box center [621, 404] width 67 height 32
click at [627, 404] on div "Next" at bounding box center [621, 404] width 67 height 32
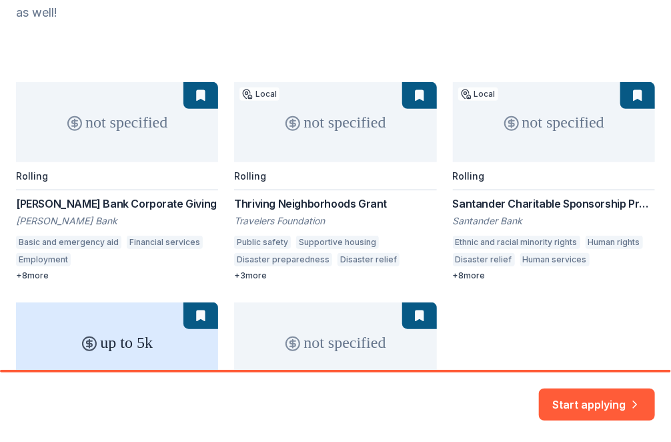
scroll to position [151, 0]
click at [108, 203] on div "not specified Rolling Webster Bank Corporate Giving Webster Bank Basic and emer…" at bounding box center [335, 292] width 639 height 419
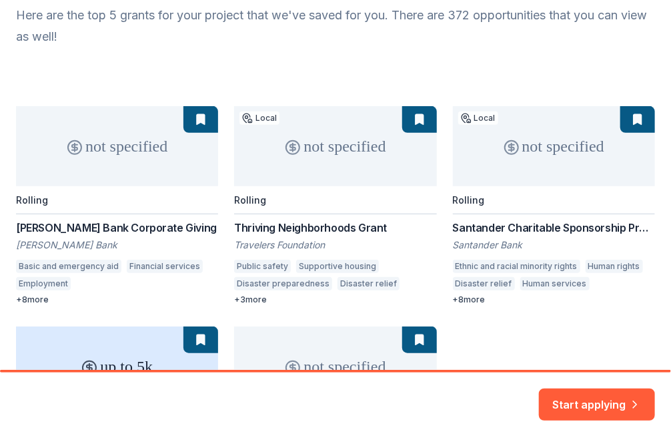
scroll to position [129, 0]
click at [41, 294] on div "not specified Rolling Webster Bank Corporate Giving Webster Bank Basic and emer…" at bounding box center [335, 314] width 639 height 419
click at [35, 300] on div "not specified Rolling Webster Bank Corporate Giving Webster Bank Basic and emer…" at bounding box center [335, 314] width 639 height 419
click at [37, 297] on div "not specified Rolling Webster Bank Corporate Giving Webster Bank Basic and emer…" at bounding box center [335, 314] width 639 height 419
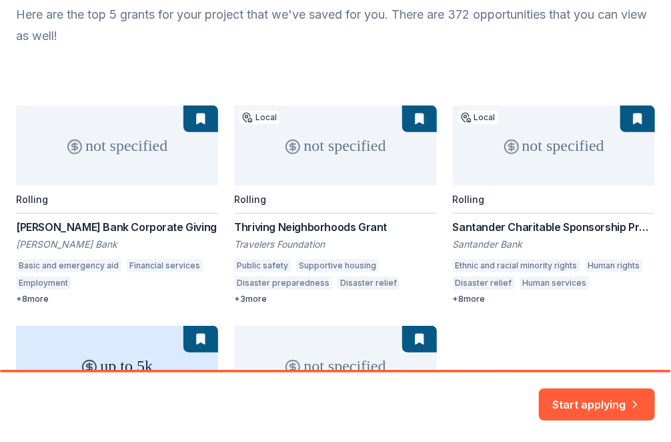
click at [121, 150] on div "not specified Rolling Webster Bank Corporate Giving Webster Bank Basic and emer…" at bounding box center [335, 314] width 639 height 419
click at [194, 119] on div "not specified Rolling Webster Bank Corporate Giving Webster Bank Basic and emer…" at bounding box center [335, 314] width 639 height 419
click at [196, 119] on div "not specified Rolling Webster Bank Corporate Giving Webster Bank Basic and emer…" at bounding box center [335, 314] width 639 height 419
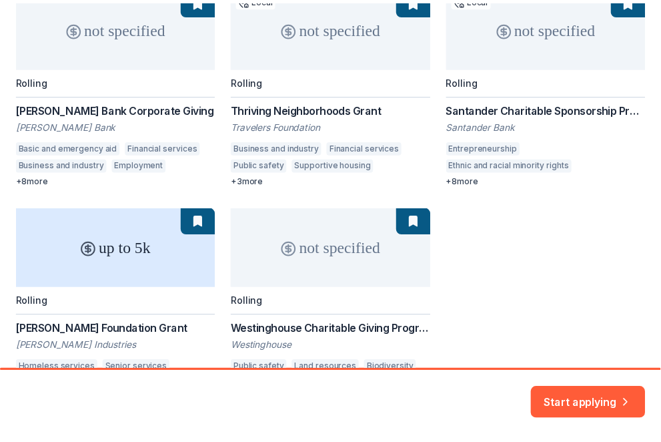
scroll to position [246, 0]
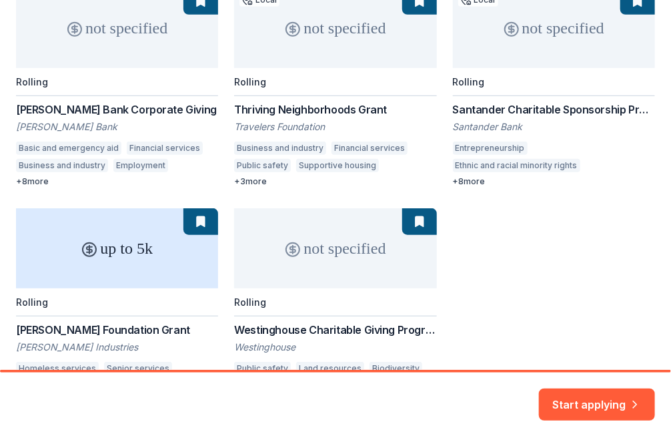
click at [324, 159] on div "not specified Rolling Webster Bank Corporate Giving Webster Bank Basic and emer…" at bounding box center [335, 197] width 639 height 419
click at [256, 186] on div "not specified Rolling Webster Bank Corporate Giving Webster Bank Basic and emer…" at bounding box center [335, 197] width 639 height 419
click at [255, 184] on div "not specified Rolling Webster Bank Corporate Giving Webster Bank Basic and emer…" at bounding box center [335, 197] width 639 height 419
click at [241, 180] on div "not specified Rolling Webster Bank Corporate Giving Webster Bank Basic and emer…" at bounding box center [335, 197] width 639 height 419
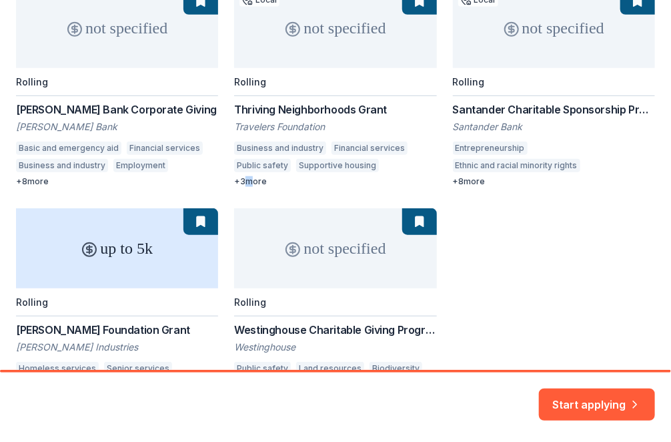
click at [241, 180] on div "not specified Rolling Webster Bank Corporate Giving Webster Bank Basic and emer…" at bounding box center [335, 197] width 639 height 419
click at [595, 393] on button "Start applying" at bounding box center [597, 396] width 116 height 32
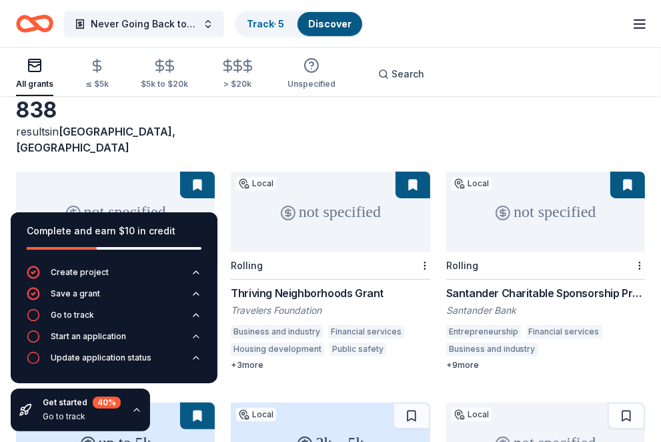
scroll to position [67, 0]
click at [196, 172] on button at bounding box center [197, 185] width 35 height 27
click at [69, 318] on div "Go to track" at bounding box center [72, 315] width 43 height 11
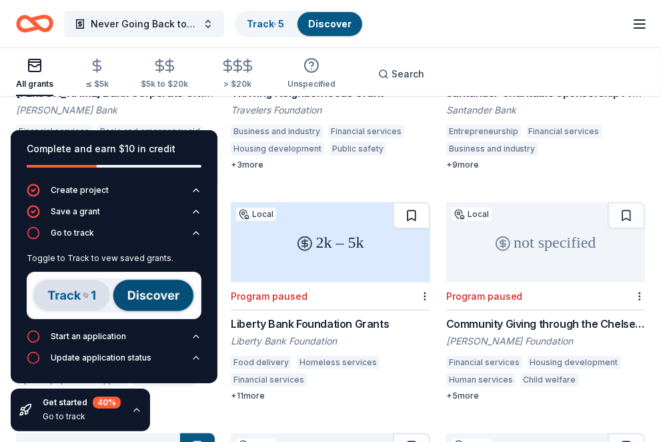
scroll to position [268, 0]
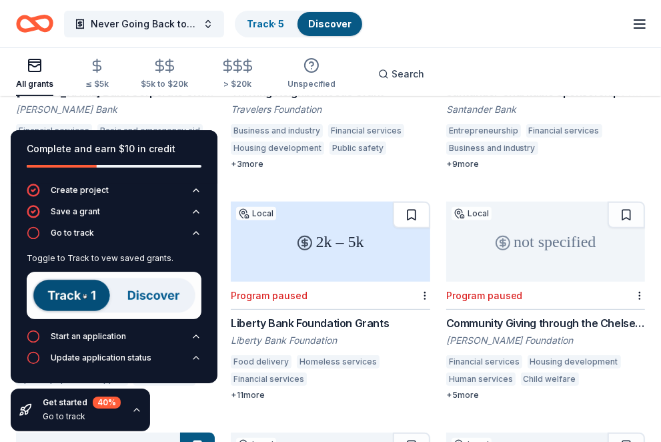
click at [411, 204] on button at bounding box center [411, 215] width 37 height 27
click at [623, 202] on button at bounding box center [626, 215] width 37 height 27
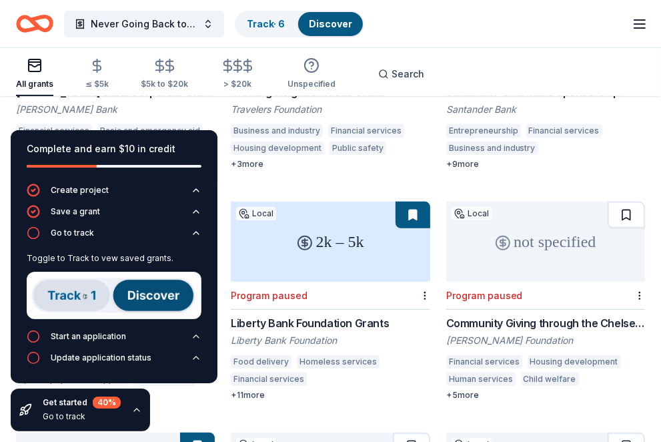
click at [623, 202] on div at bounding box center [626, 215] width 37 height 27
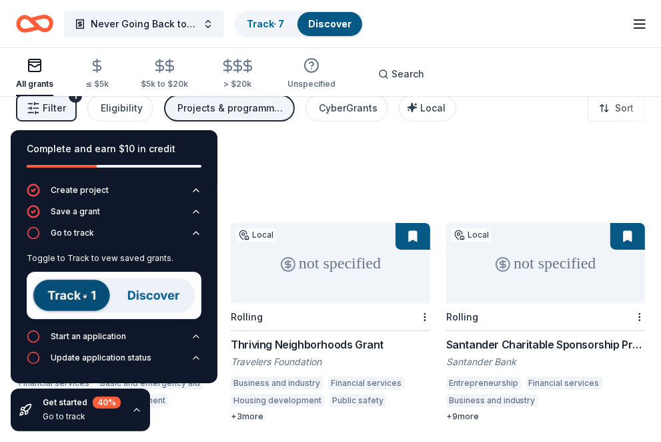
scroll to position [16, 0]
click at [413, 224] on button at bounding box center [413, 236] width 35 height 27
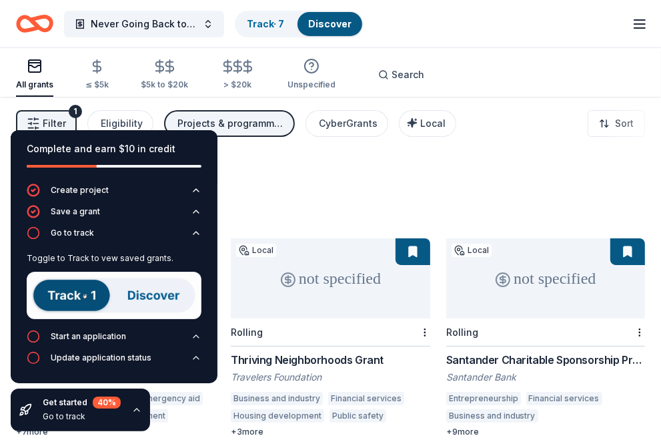
scroll to position [0, 0]
click at [625, 239] on button at bounding box center [628, 252] width 35 height 27
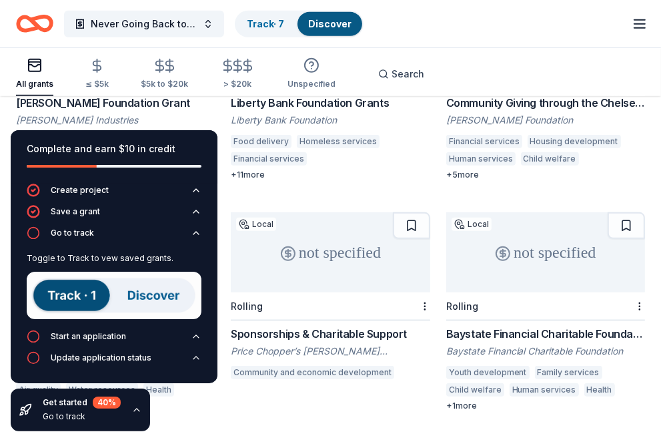
scroll to position [489, 0]
click at [414, 212] on button at bounding box center [411, 225] width 37 height 27
click at [627, 212] on button at bounding box center [626, 225] width 37 height 27
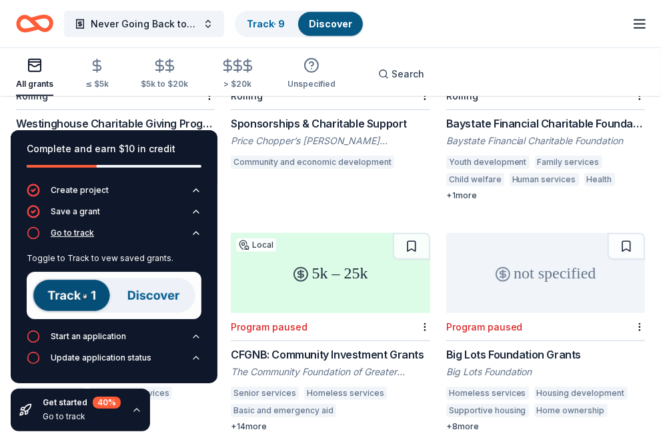
click at [31, 232] on icon "button" at bounding box center [33, 232] width 13 height 13
click at [31, 232] on div "Complete and earn $10 in credit Create project Save a grant Go to track Toggle …" at bounding box center [114, 256] width 207 height 253
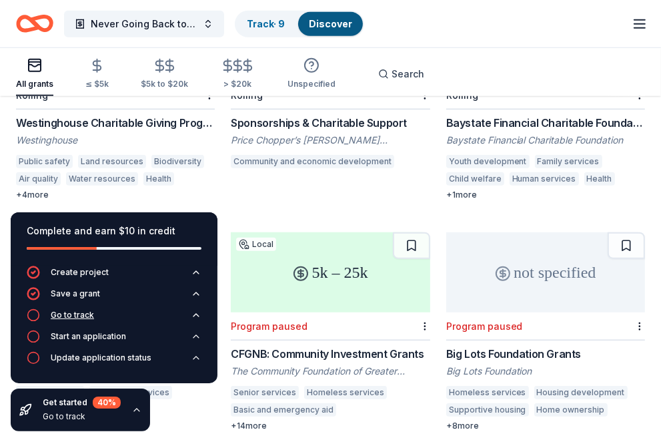
click at [37, 316] on icon "button" at bounding box center [33, 314] width 13 height 13
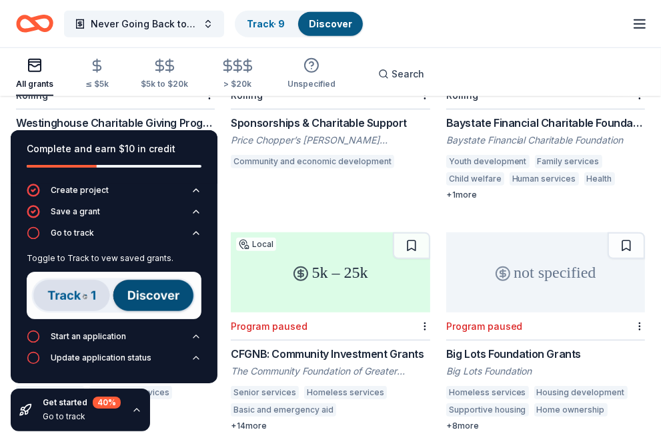
click at [77, 300] on img at bounding box center [114, 295] width 175 height 47
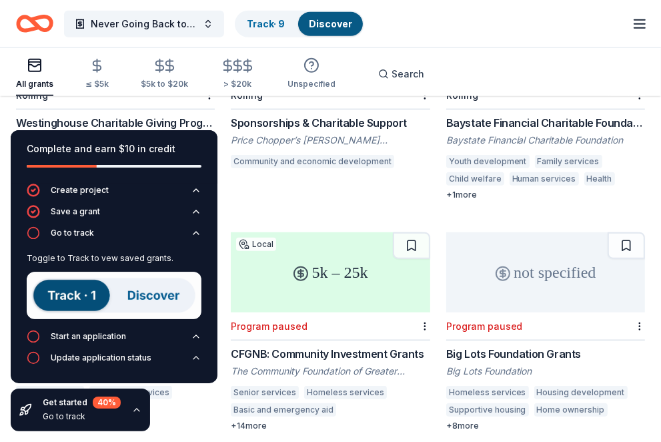
click at [77, 300] on img at bounding box center [114, 295] width 175 height 47
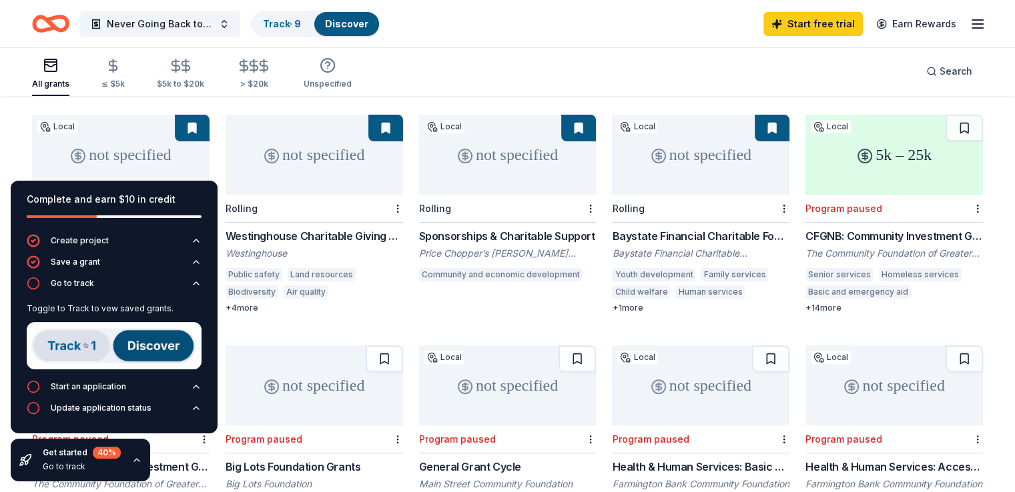
scroll to position [356, 0]
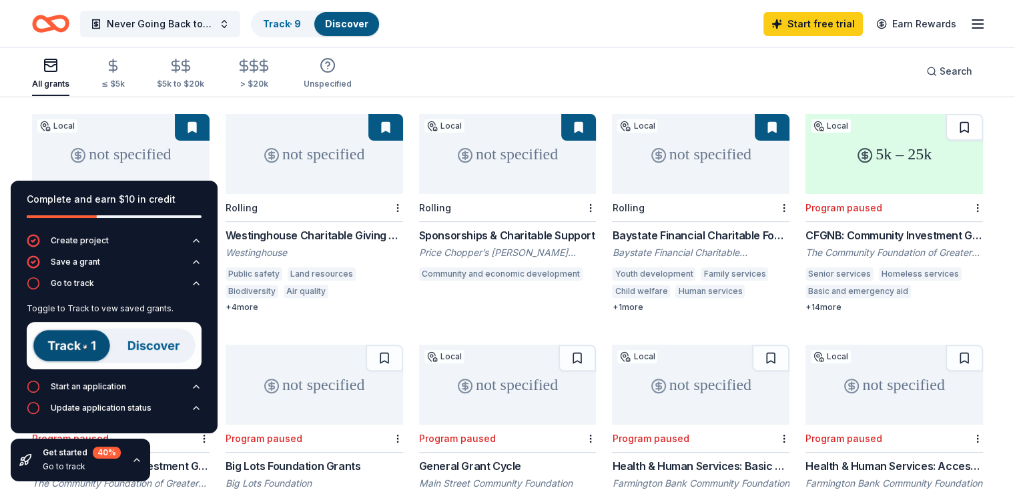
click at [671, 114] on button at bounding box center [964, 127] width 37 height 27
click at [671, 116] on button at bounding box center [965, 127] width 35 height 27
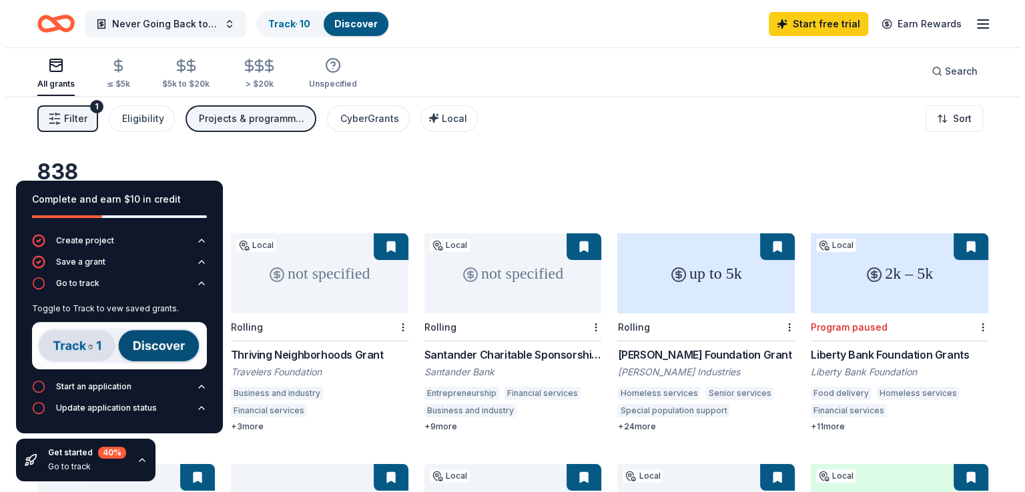
scroll to position [0, 0]
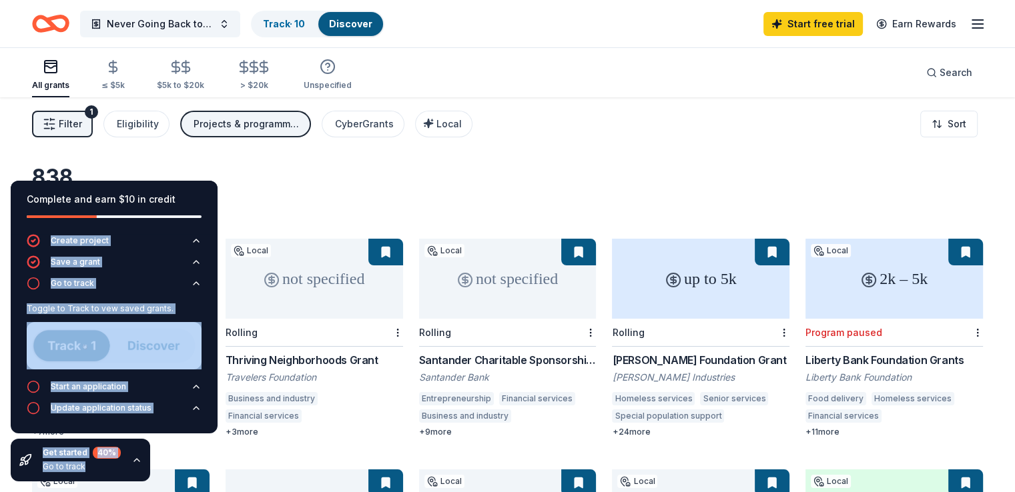
drag, startPoint x: 171, startPoint y: 198, endPoint x: 184, endPoint y: 202, distance: 13.1
click at [82, 128] on span "Filter" at bounding box center [70, 124] width 23 height 16
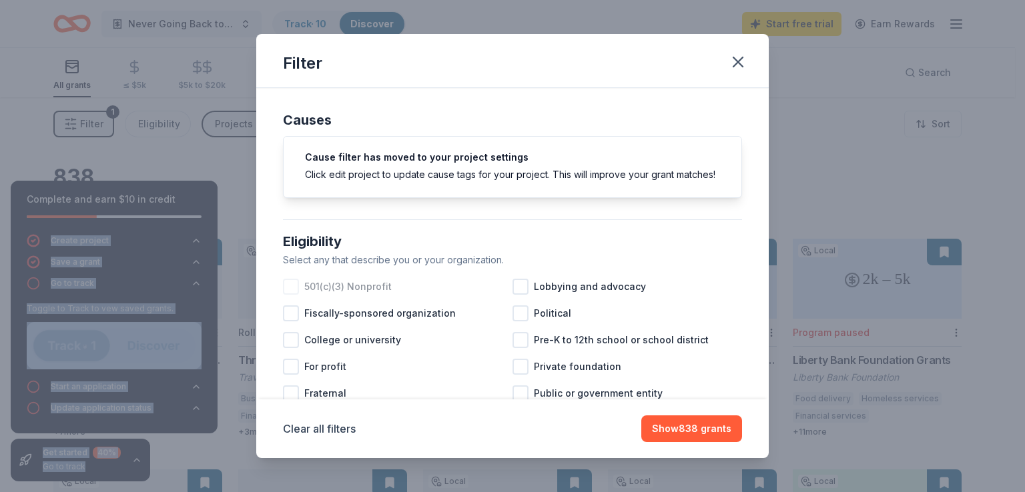
click at [297, 295] on div at bounding box center [291, 287] width 16 height 16
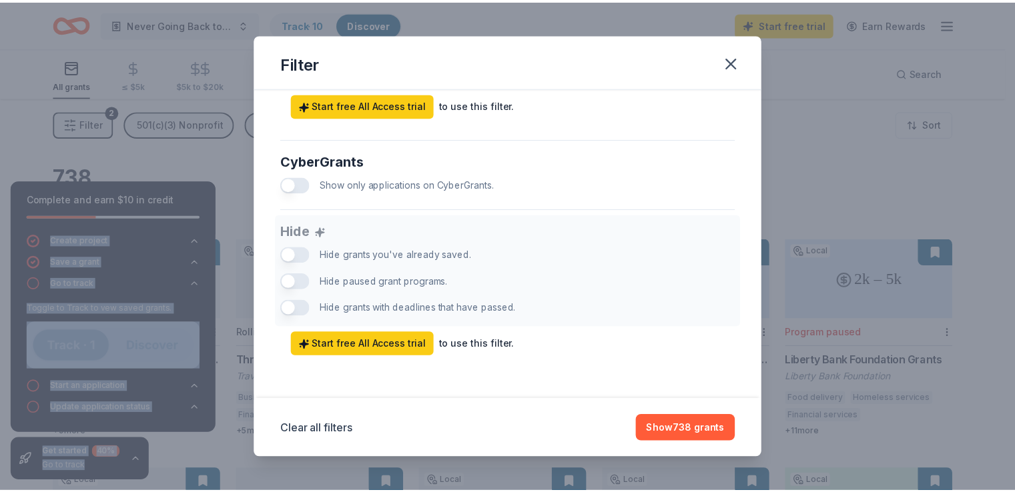
scroll to position [835, 0]
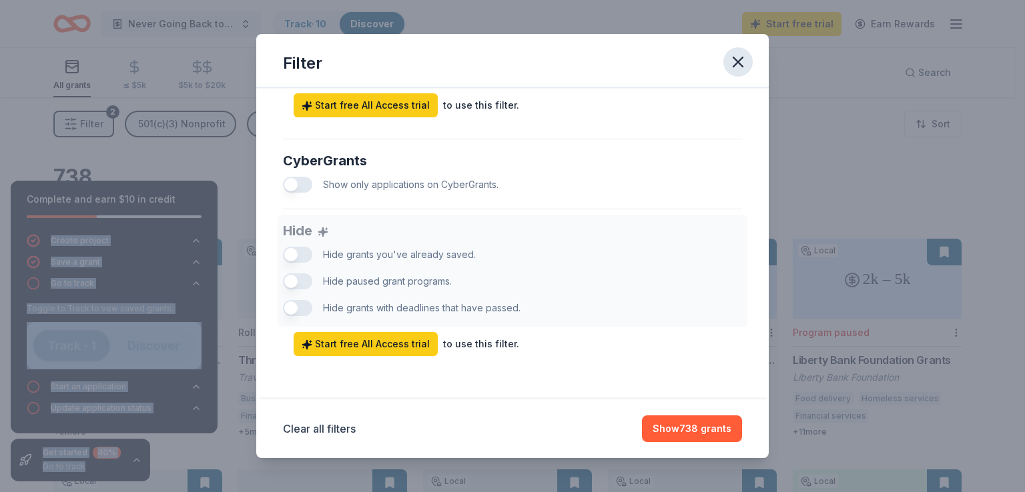
click at [671, 61] on button "button" at bounding box center [737, 61] width 29 height 29
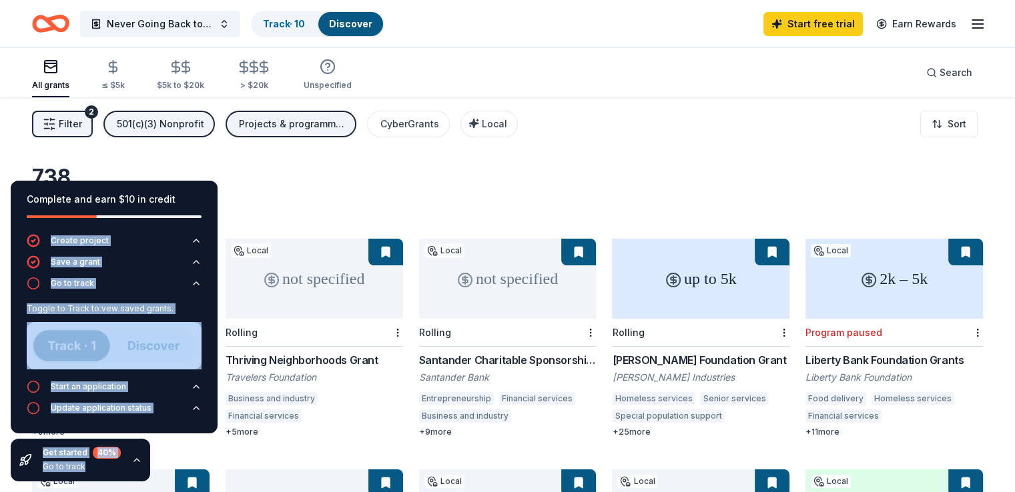
scroll to position [0, 0]
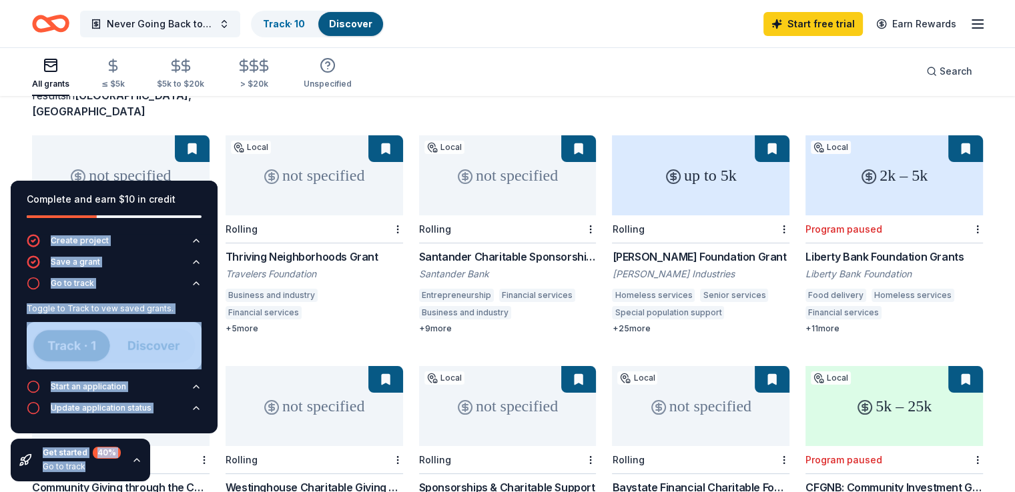
click at [671, 135] on button at bounding box center [965, 148] width 35 height 27
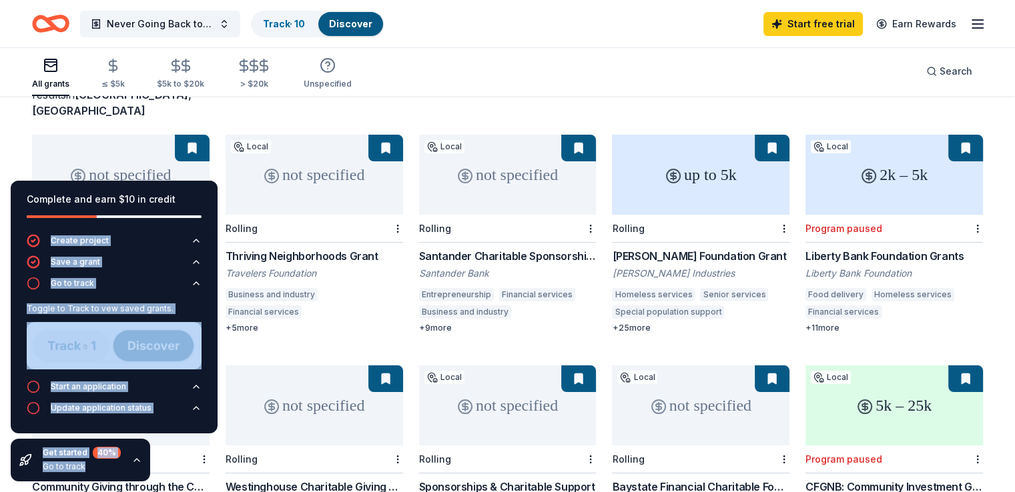
drag, startPoint x: 943, startPoint y: 132, endPoint x: 977, endPoint y: 166, distance: 48.1
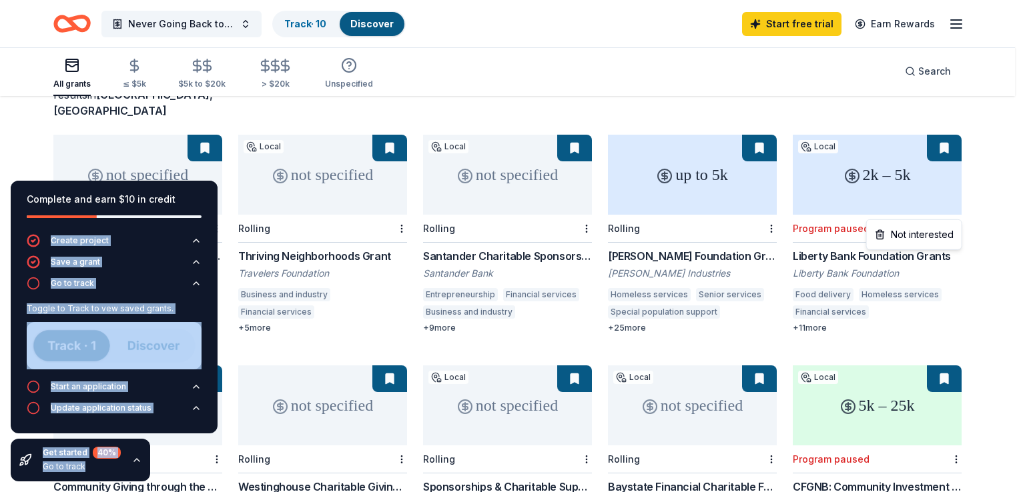
click at [671, 212] on html "Never Going Back to Abuse Project Track · 10 Discover Start free trial Earn Rew…" at bounding box center [512, 142] width 1025 height 492
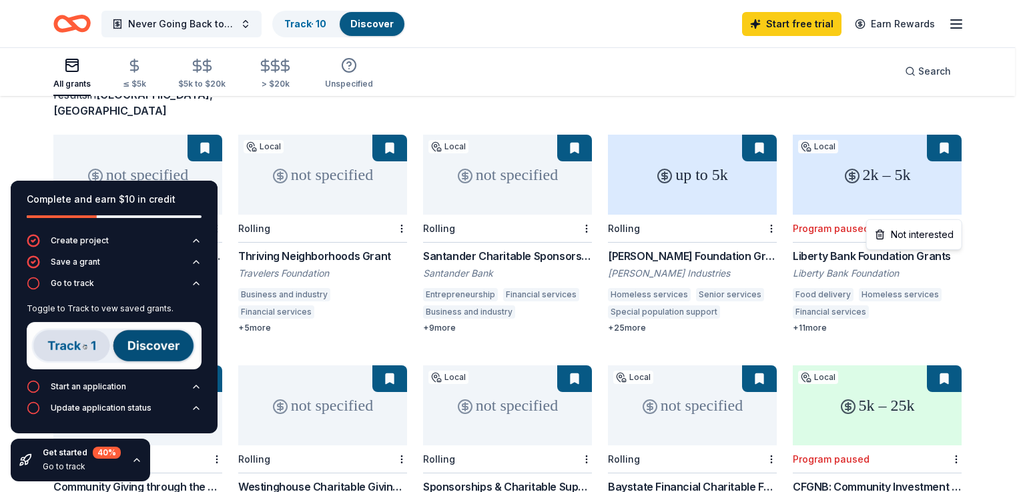
click at [671, 212] on html "Never Going Back to Abuse Project Track · 10 Discover Start free trial Earn Rew…" at bounding box center [512, 142] width 1025 height 492
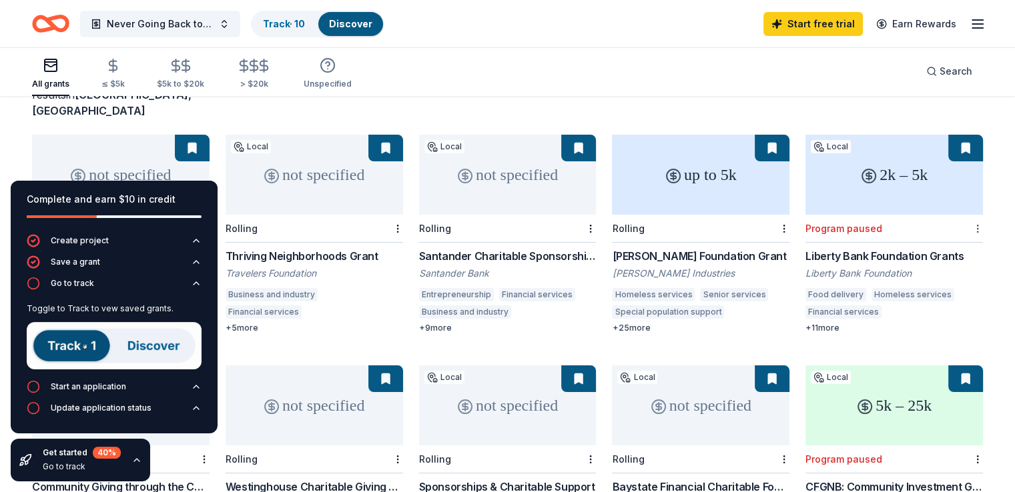
click at [671, 212] on html "Never Going Back to Abuse Project Track · 10 Discover Start free trial Earn Rew…" at bounding box center [507, 142] width 1015 height 492
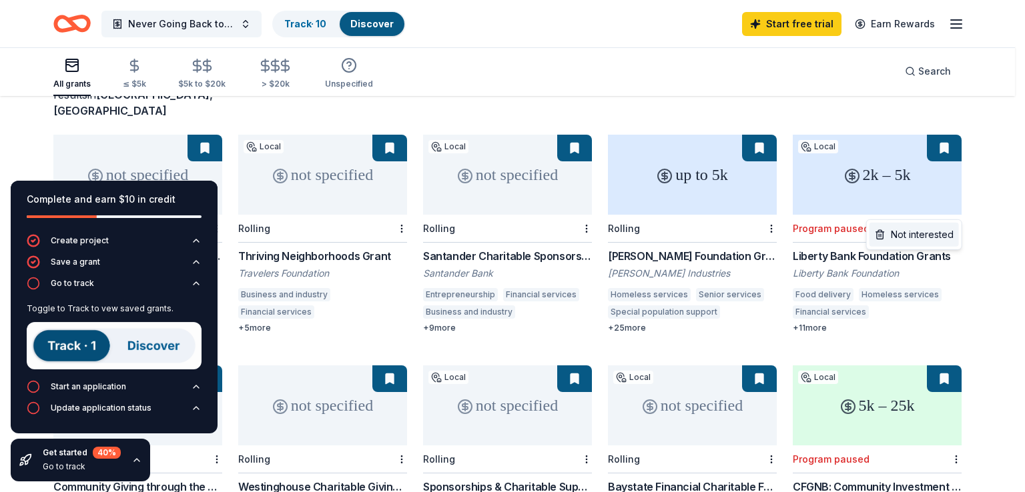
click at [671, 236] on div "Not interested" at bounding box center [914, 235] width 89 height 24
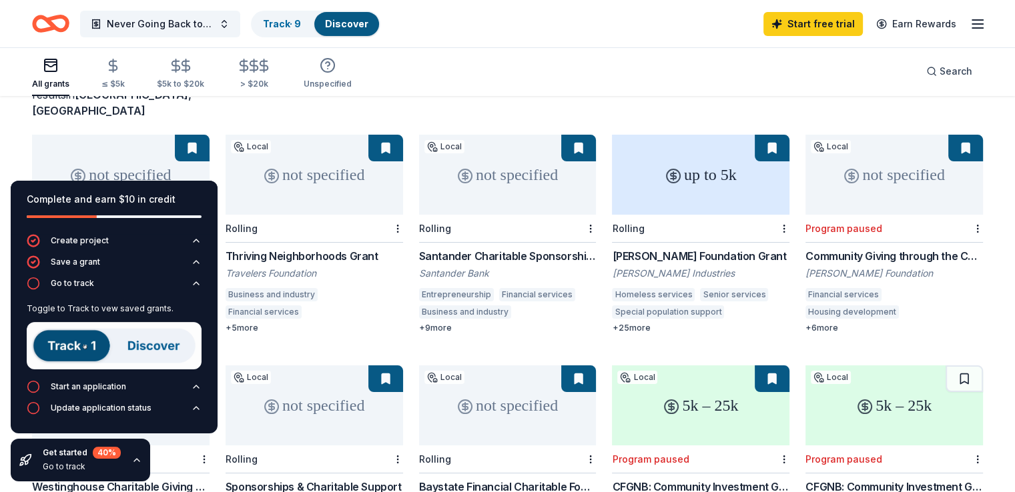
click at [671, 135] on button at bounding box center [965, 148] width 35 height 27
click at [671, 209] on html "Never Going Back to Abuse Project Track · 9 Discover Start free trial Earn Rewa…" at bounding box center [507, 142] width 1015 height 492
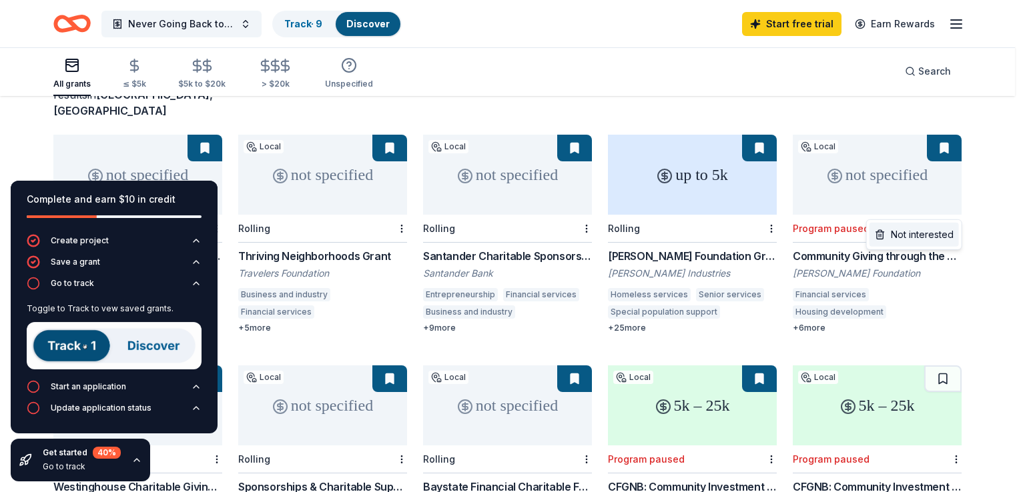
click at [671, 234] on div "Not interested" at bounding box center [914, 235] width 89 height 24
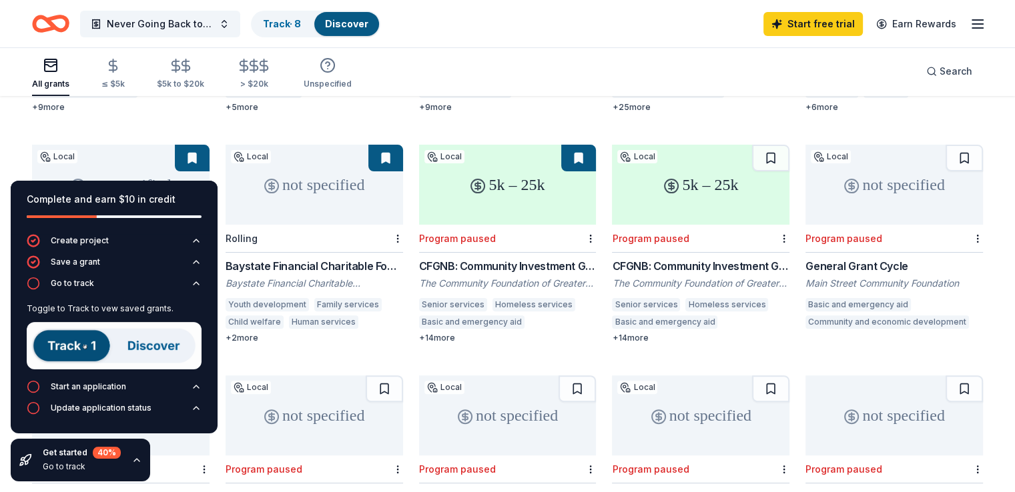
scroll to position [324, 0]
click at [540, 259] on div "CFGNB: Community Investment Grants" at bounding box center [508, 267] width 178 height 16
click at [584, 230] on div at bounding box center [589, 239] width 13 height 27
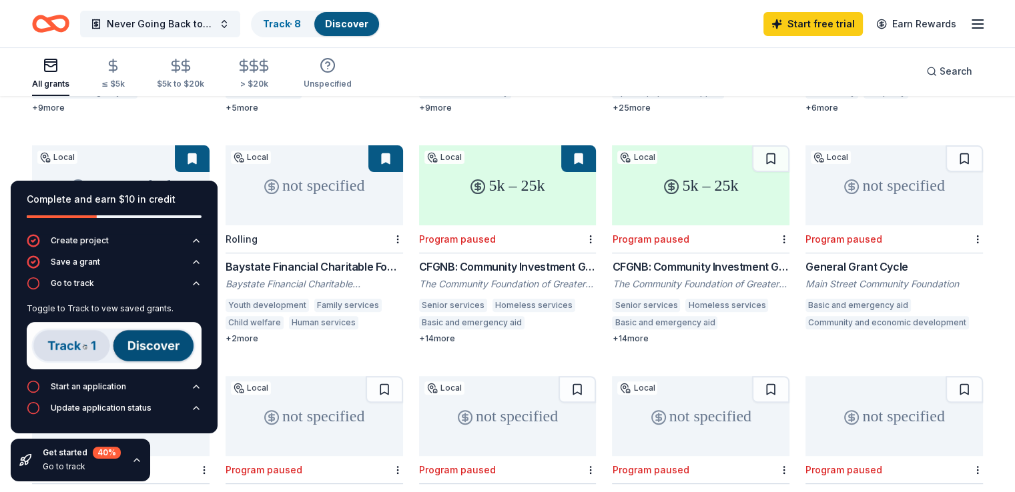
click at [577, 145] on button at bounding box center [578, 158] width 35 height 27
click at [573, 145] on button at bounding box center [578, 158] width 35 height 27
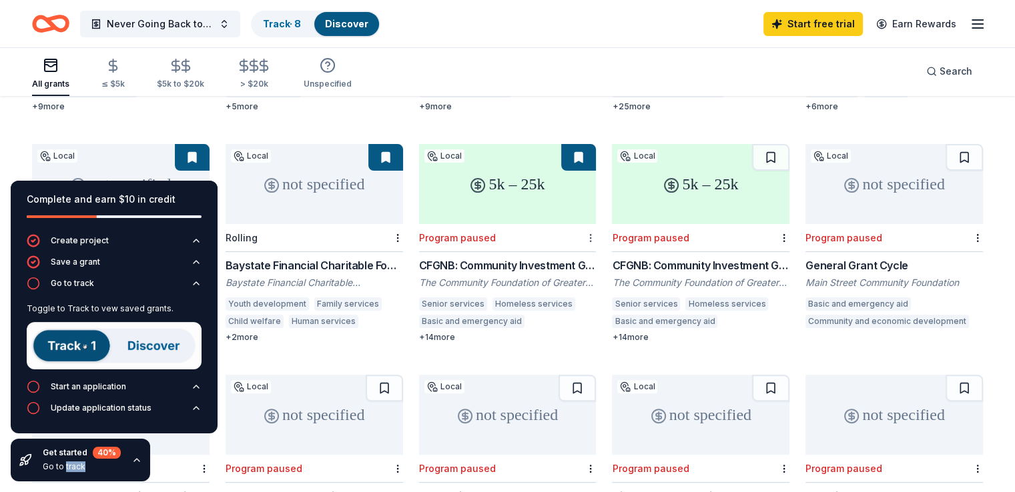
scroll to position [326, 0]
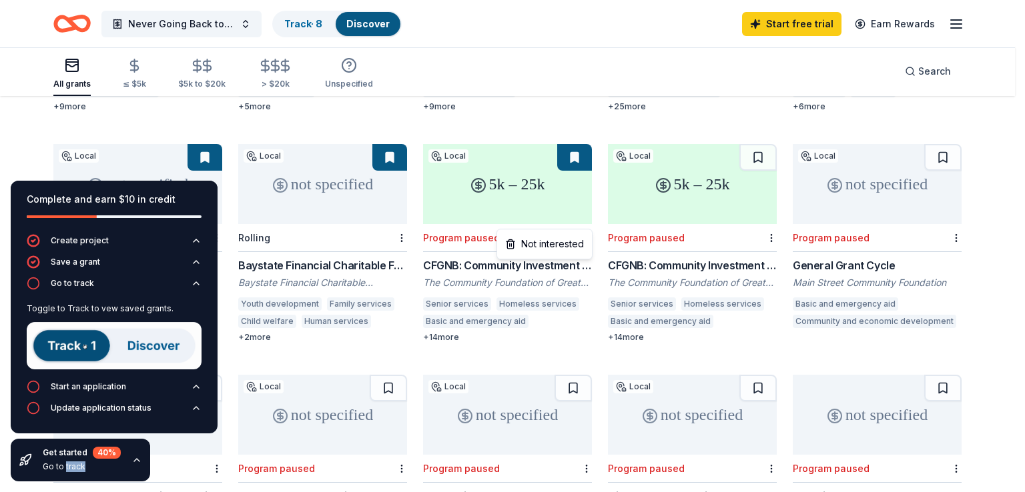
click at [571, 240] on div "Not interested" at bounding box center [544, 244] width 89 height 24
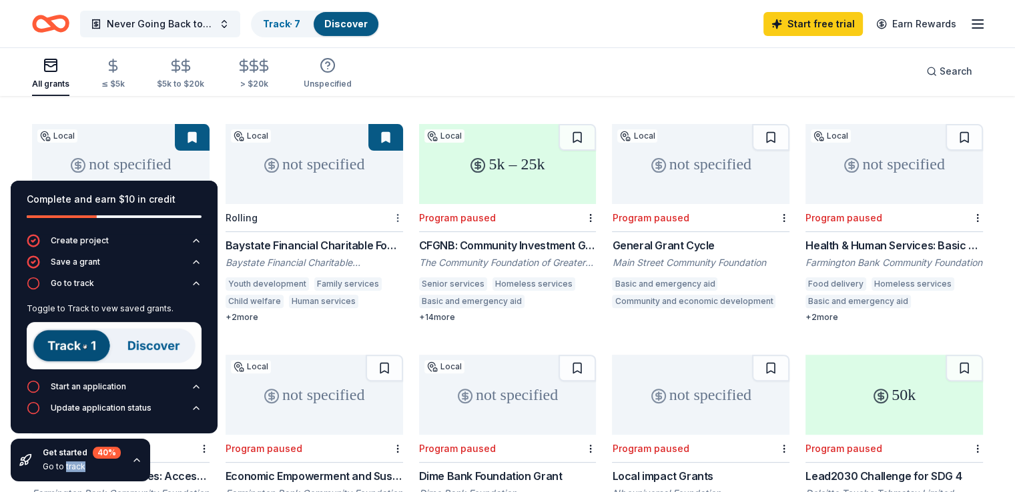
scroll to position [345, 0]
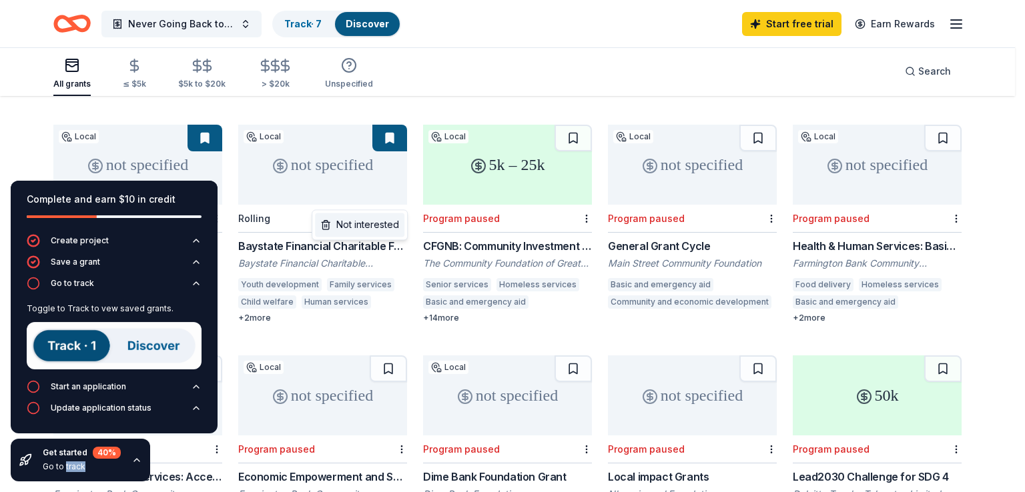
click at [378, 228] on div "Not interested" at bounding box center [359, 225] width 89 height 24
drag, startPoint x: 378, startPoint y: 228, endPoint x: 386, endPoint y: 226, distance: 8.3
click at [379, 228] on div "Not interested" at bounding box center [359, 225] width 89 height 24
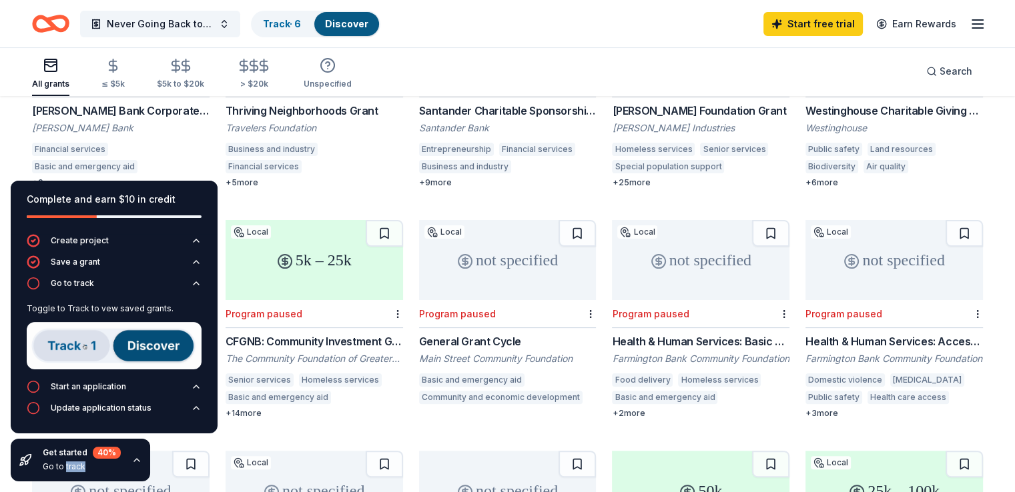
scroll to position [0, 0]
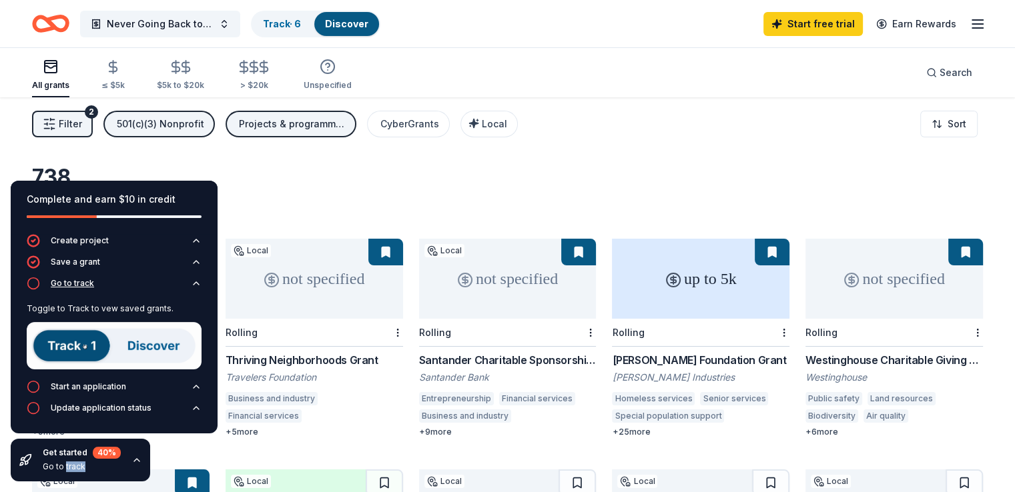
click at [194, 281] on icon "button" at bounding box center [196, 283] width 11 height 11
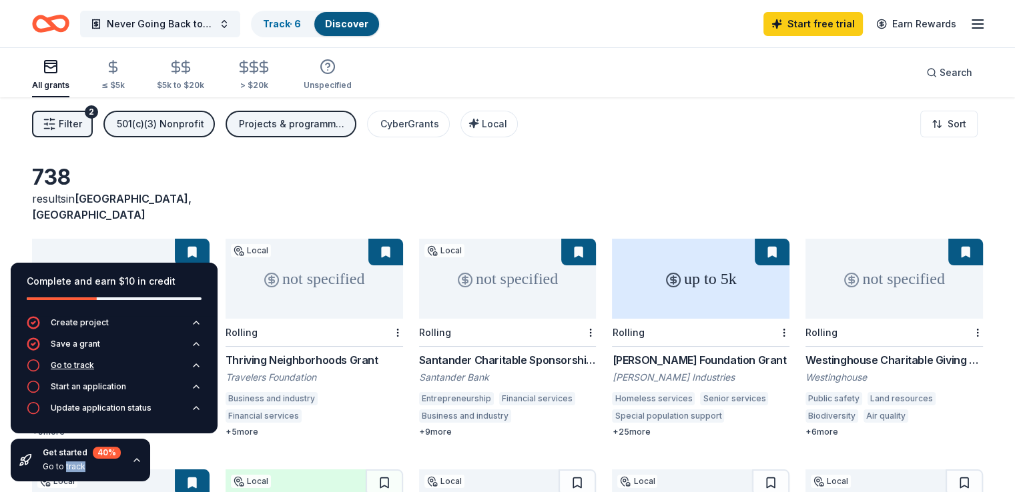
click at [37, 366] on icon "button" at bounding box center [33, 365] width 13 height 13
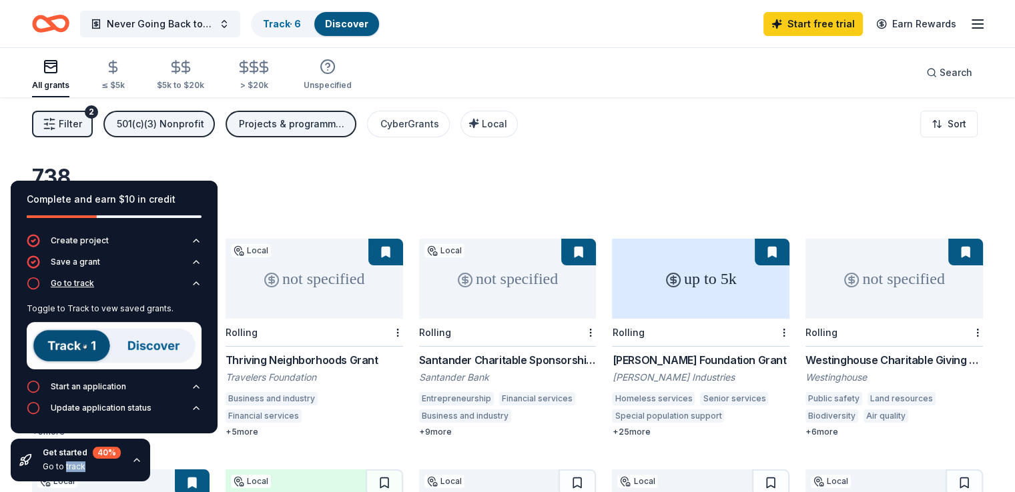
click at [37, 366] on div "Toggle to Track to vew saved grants." at bounding box center [114, 339] width 175 height 82
click at [60, 357] on img at bounding box center [114, 345] width 175 height 47
click at [63, 352] on img at bounding box center [114, 345] width 175 height 47
click at [160, 348] on img at bounding box center [114, 345] width 175 height 47
click at [80, 356] on img at bounding box center [114, 345] width 175 height 47
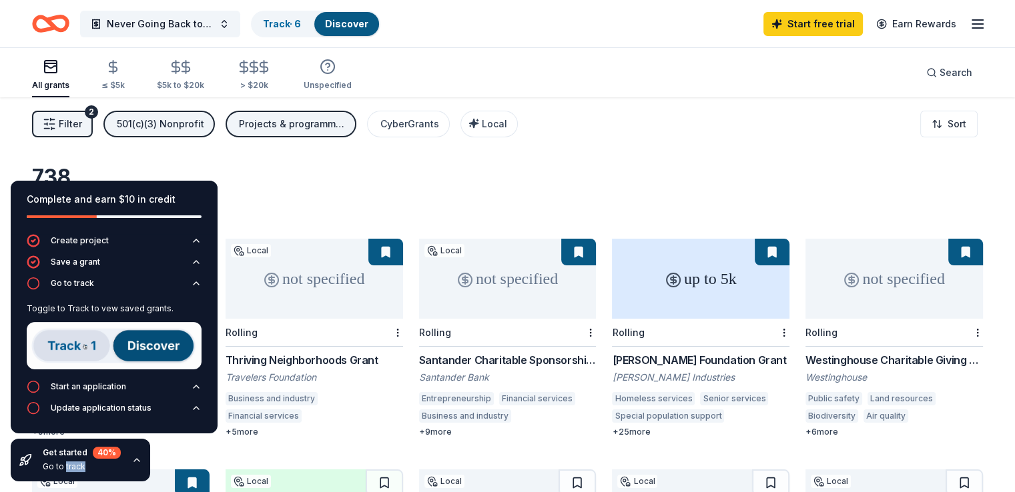
click at [80, 356] on img at bounding box center [114, 345] width 175 height 47
click at [75, 346] on img at bounding box center [114, 345] width 175 height 47
click at [166, 338] on img at bounding box center [114, 345] width 175 height 47
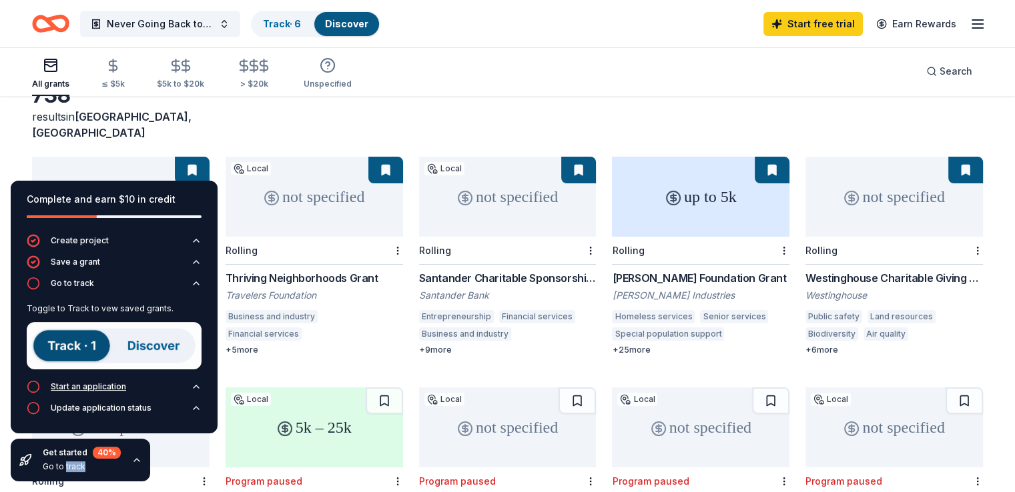
scroll to position [83, 0]
click at [82, 388] on div "Start an application" at bounding box center [88, 387] width 75 height 11
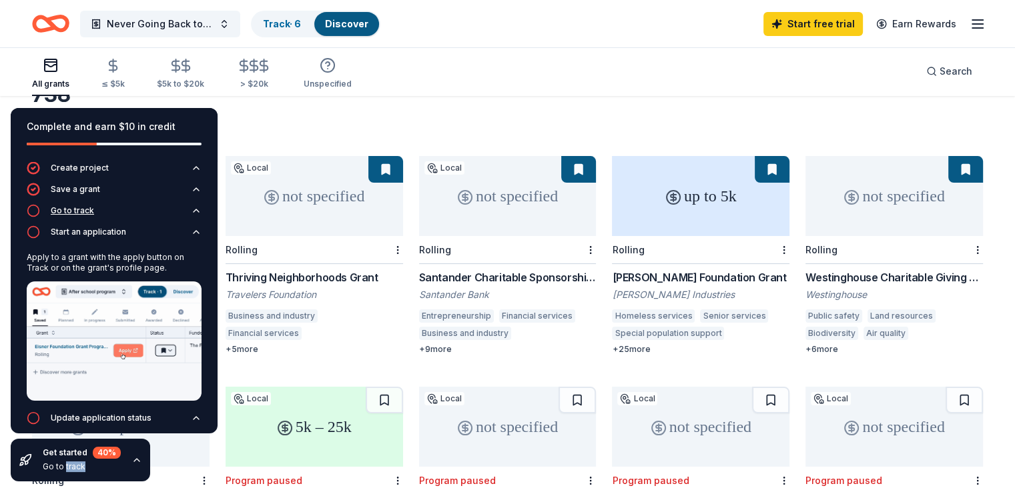
click at [28, 212] on circle "button" at bounding box center [33, 211] width 11 height 11
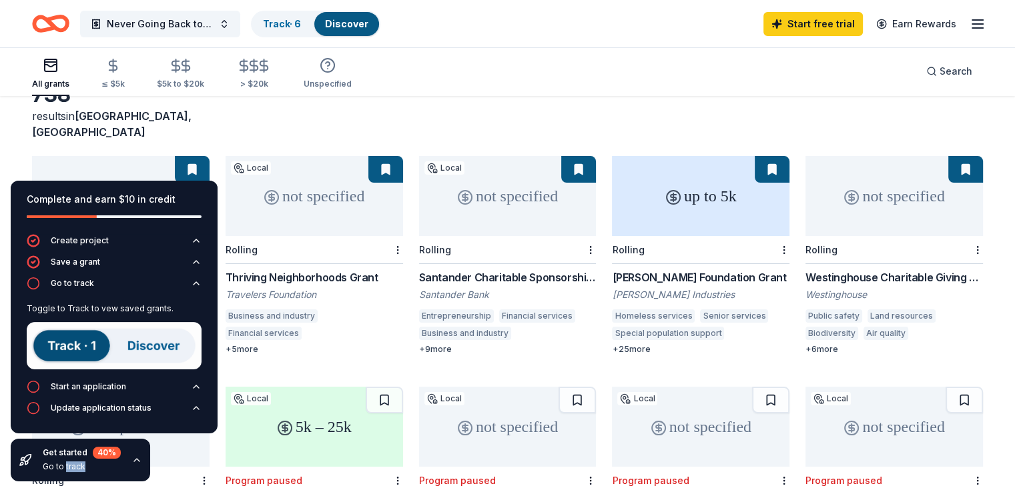
click at [671, 25] on icon "button" at bounding box center [978, 24] width 16 height 16
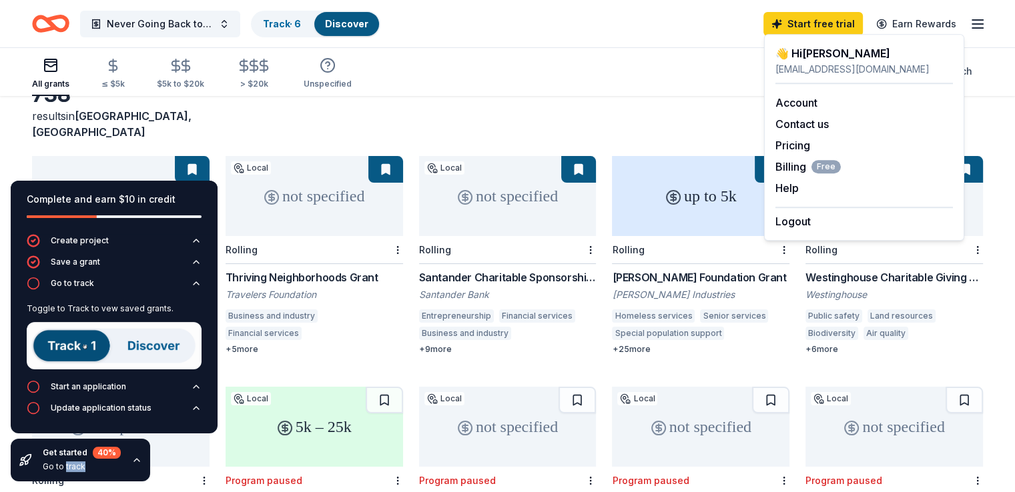
click at [582, 92] on div "All grants ≤ $5k $5k to $20k > $20k Unspecified Search" at bounding box center [507, 71] width 951 height 49
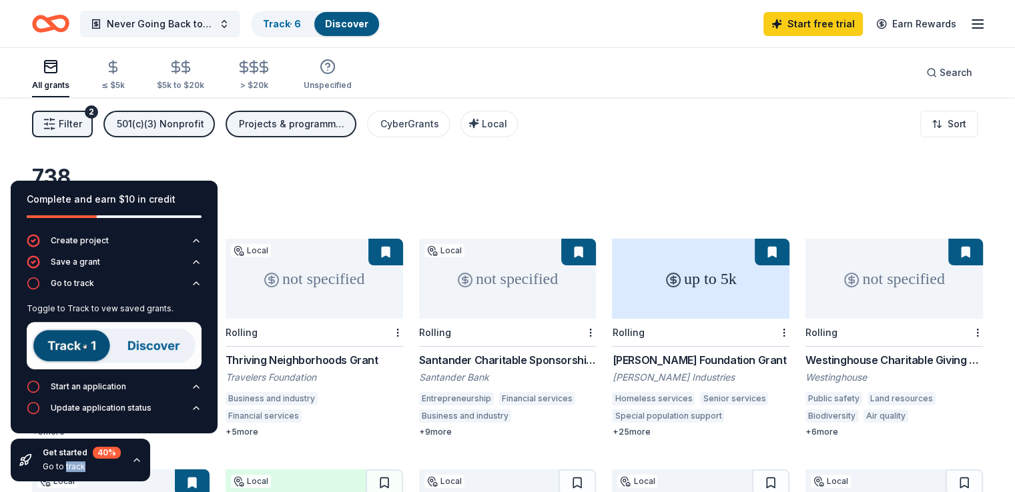
scroll to position [0, 0]
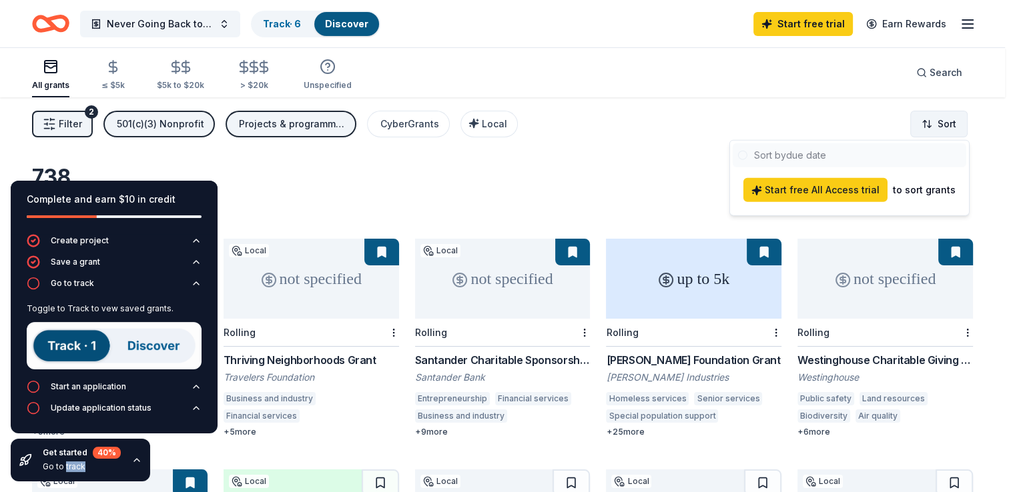
click at [671, 121] on html "Never Going Back to Abuse Project Track · 6 Discover Start free trial Earn Rewa…" at bounding box center [507, 246] width 1015 height 492
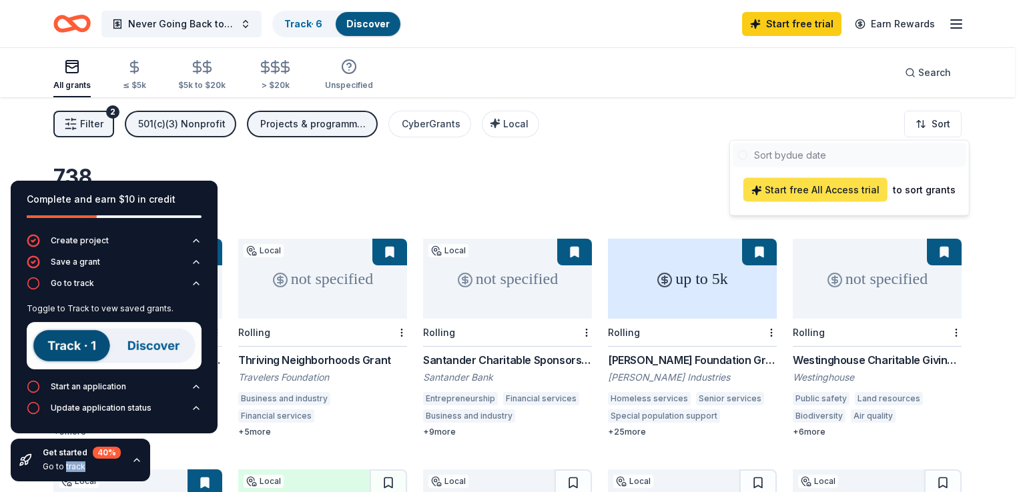
click at [671, 194] on span "Start free All Access trial" at bounding box center [815, 190] width 128 height 16
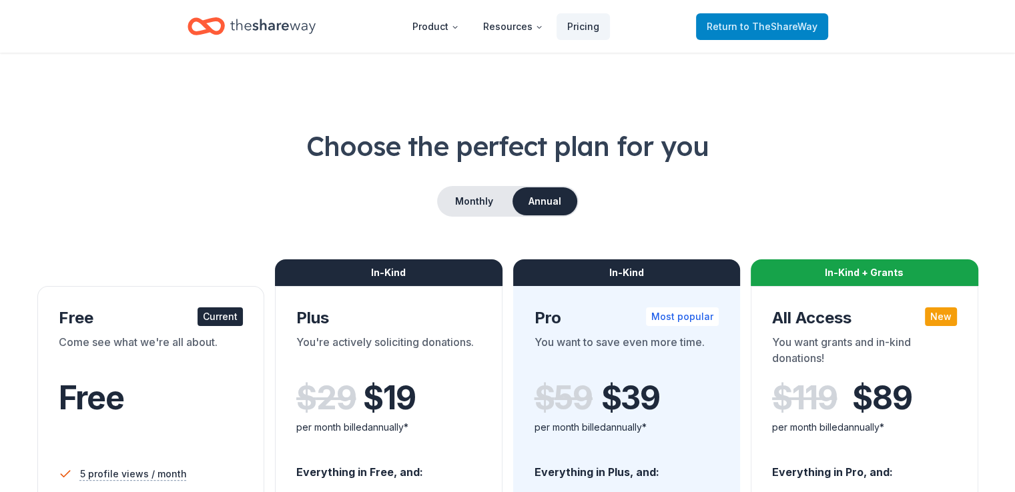
click at [671, 33] on span "Return to TheShareWay" at bounding box center [762, 27] width 111 height 16
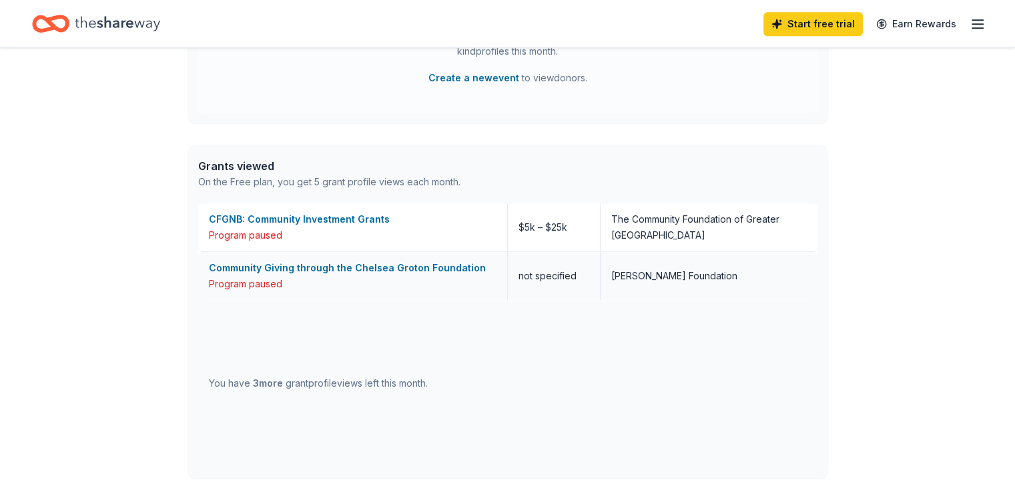
scroll to position [662, 0]
drag, startPoint x: 338, startPoint y: 230, endPoint x: 323, endPoint y: 227, distance: 15.6
click at [323, 227] on div "CFGNB: Community Investment Grants" at bounding box center [353, 220] width 288 height 16
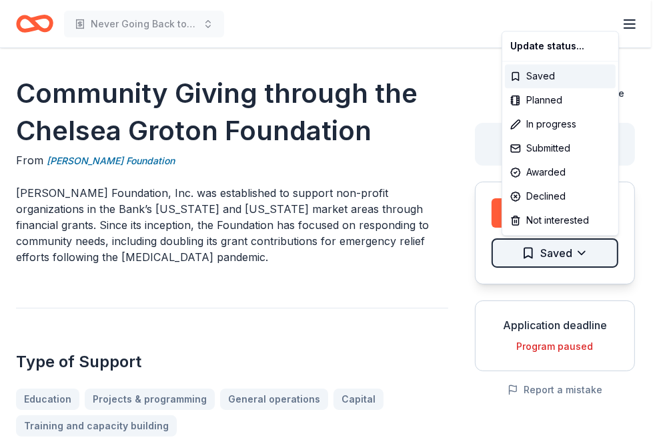
click at [569, 250] on html "Never Going Back to Abuse Project Start free trial Earn Rewards Community Givin…" at bounding box center [330, 221] width 661 height 442
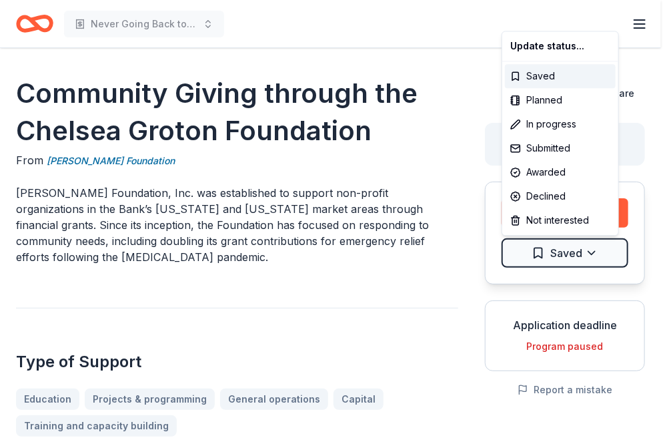
click at [590, 344] on html "Never Going Back to Abuse Project Start free trial Earn Rewards Community Givin…" at bounding box center [335, 221] width 671 height 442
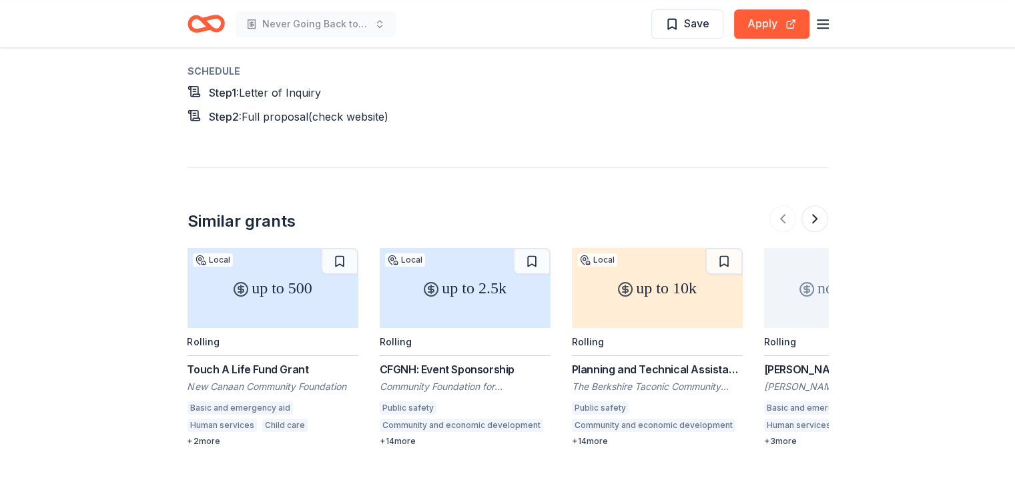
scroll to position [1121, 0]
